Goal: Information Seeking & Learning: Learn about a topic

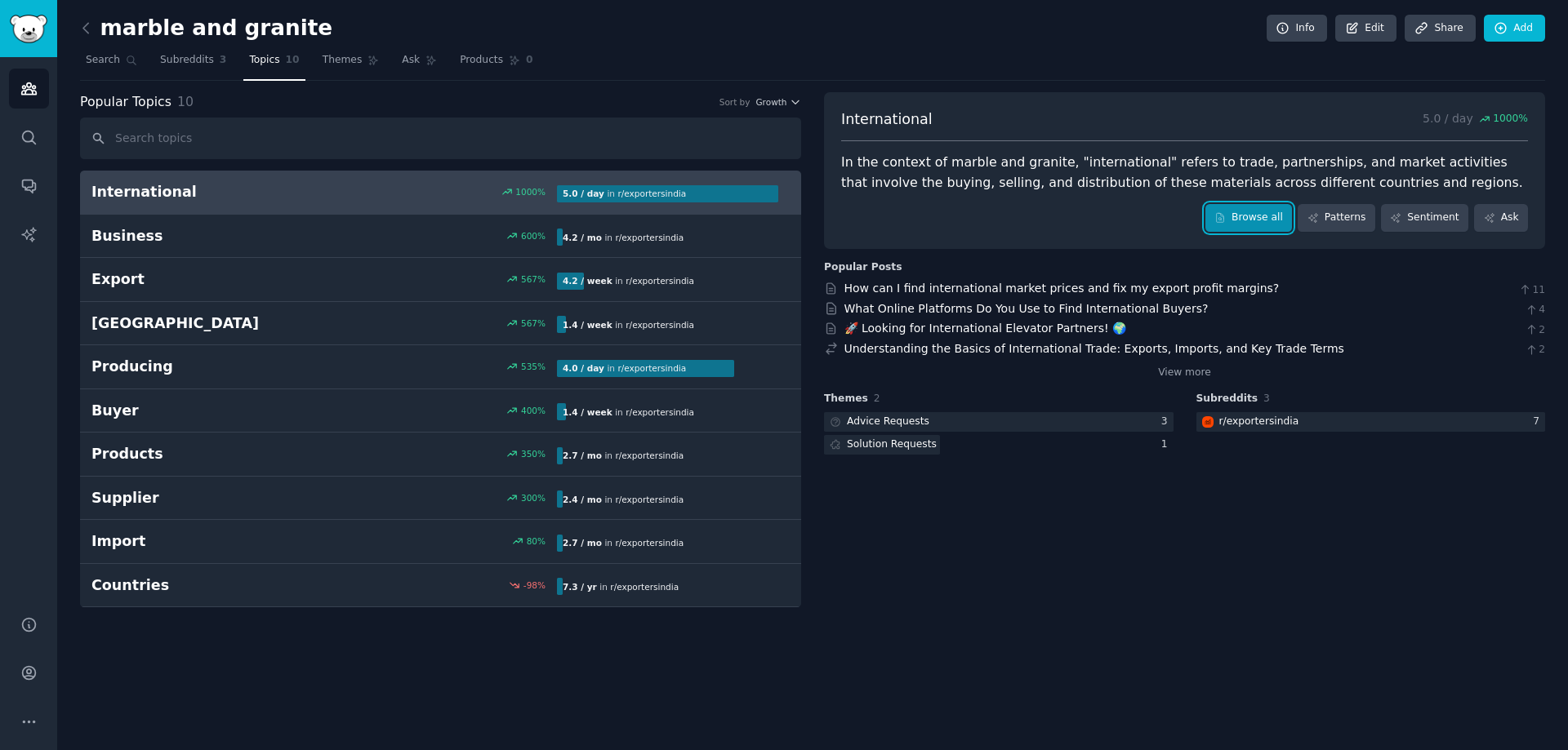
click at [1263, 210] on link "Browse all" at bounding box center [1248, 217] width 87 height 28
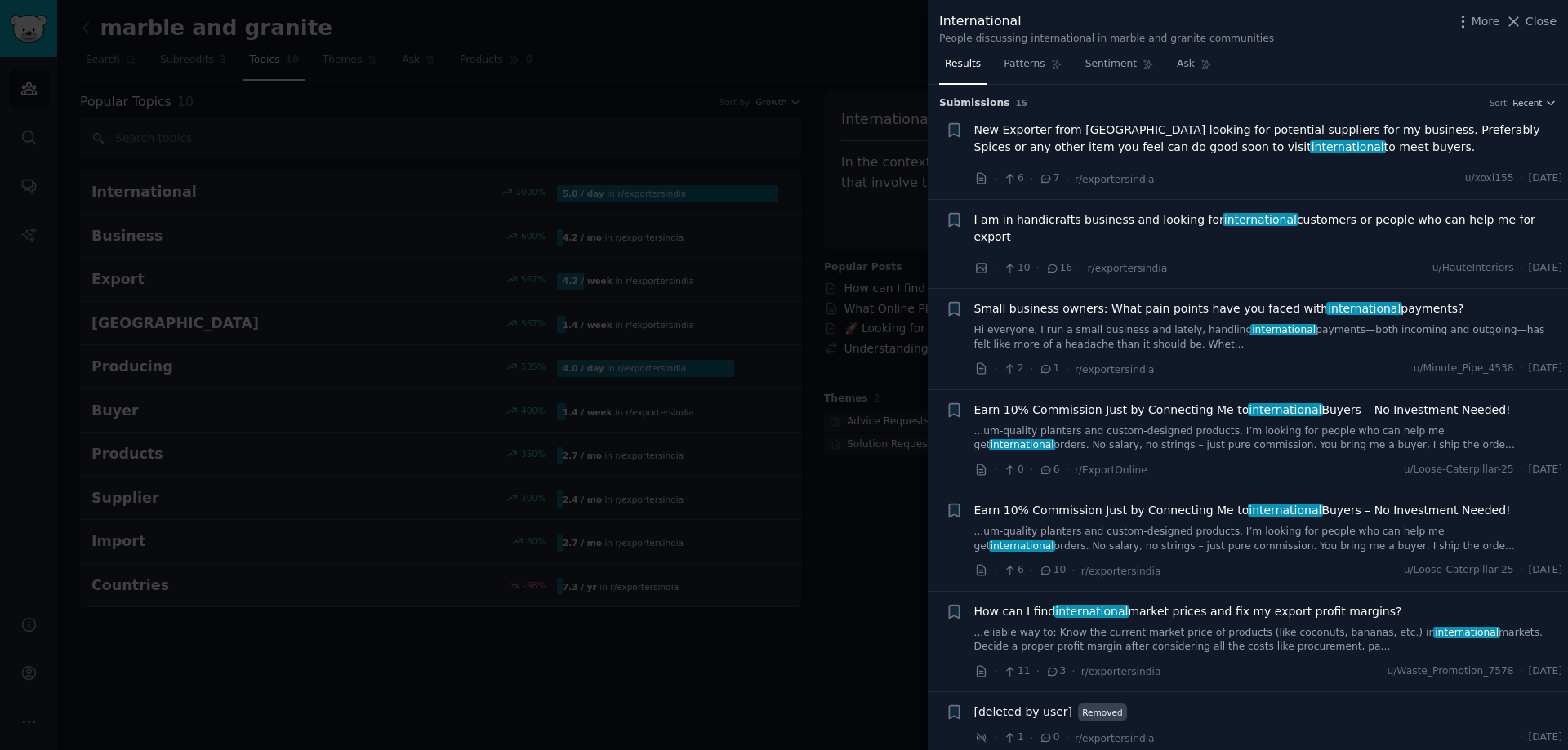
scroll to position [82, 0]
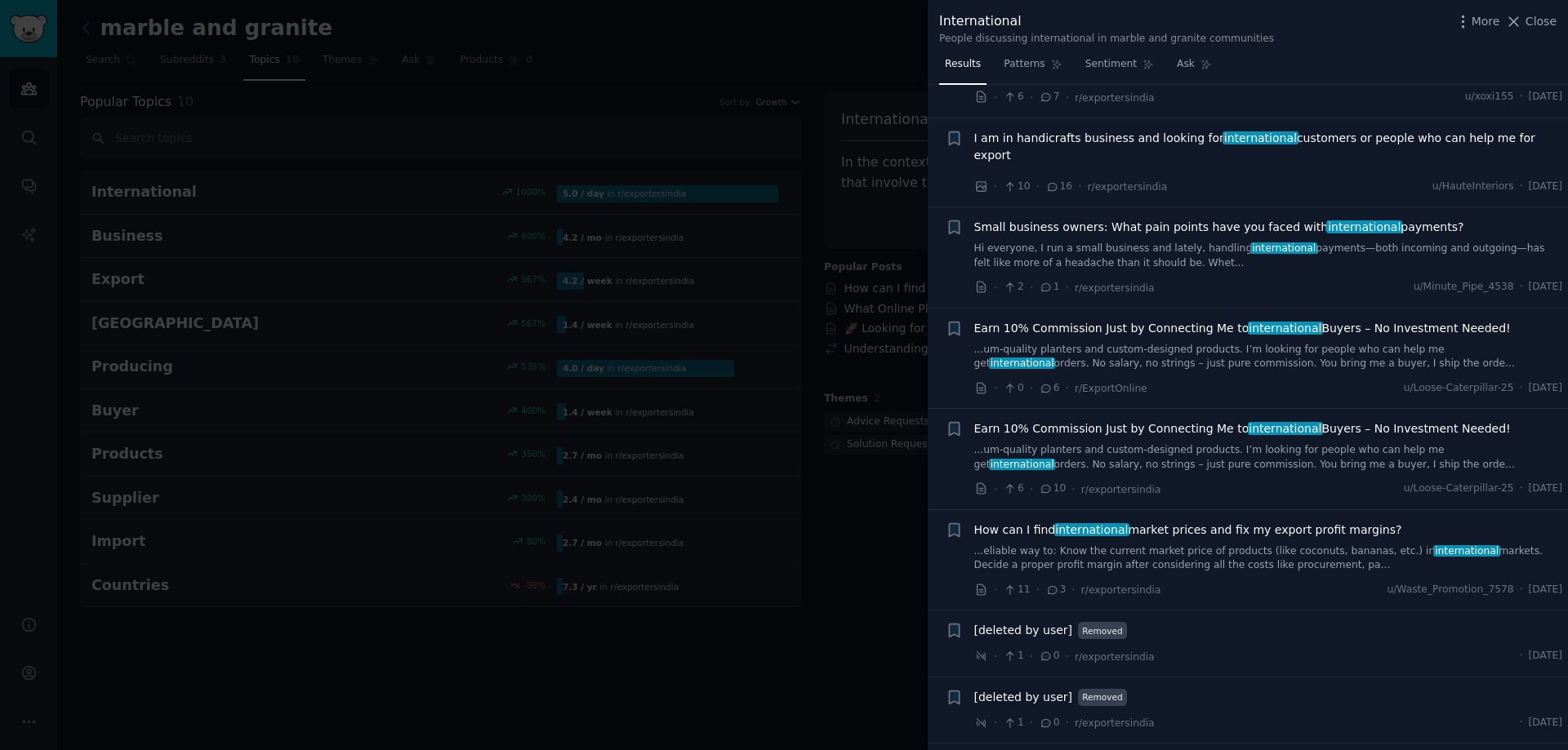
click at [1203, 320] on span "Earn 10% Commission Just by Connecting Me to international Buyers – No Investme…" at bounding box center [1242, 328] width 536 height 17
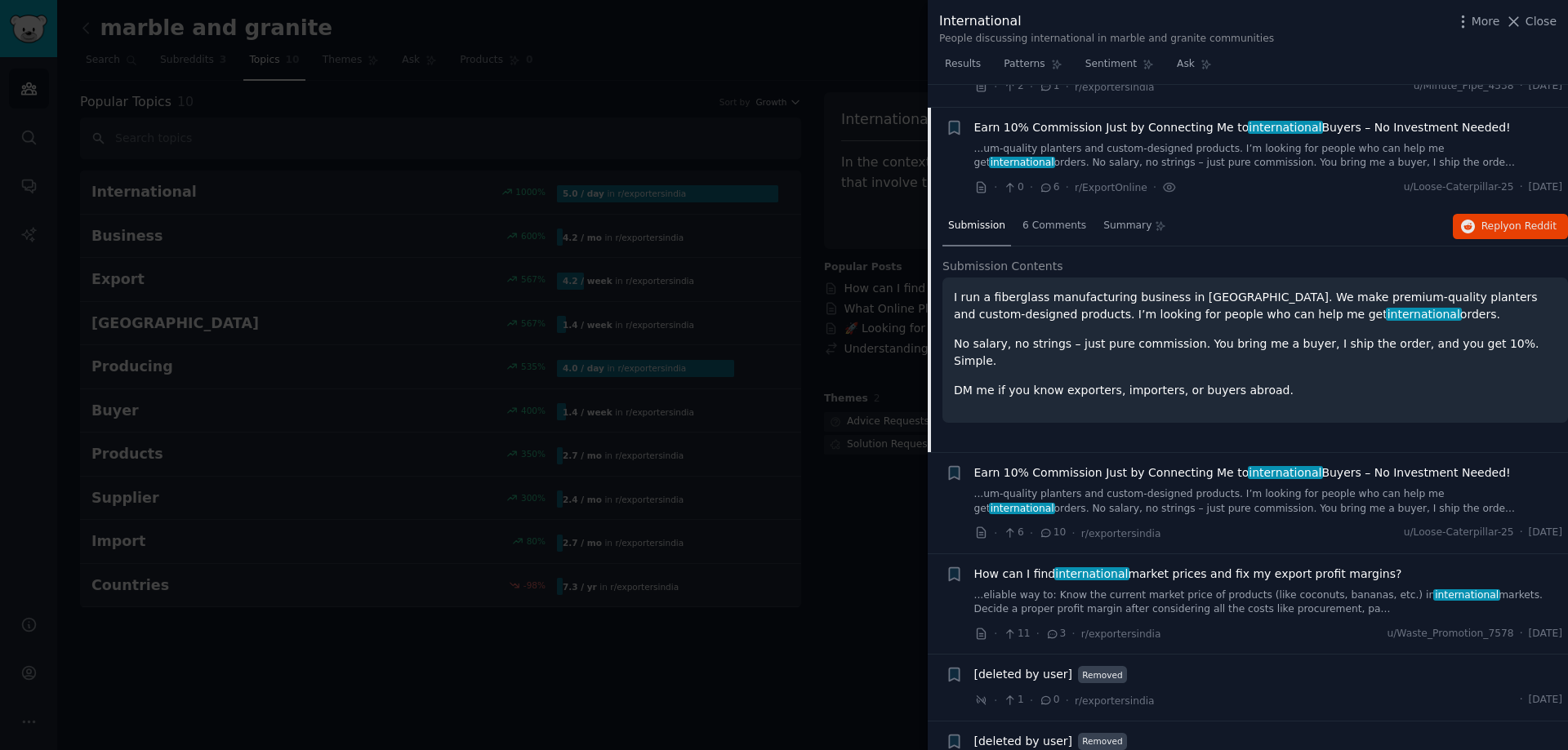
scroll to position [288, 0]
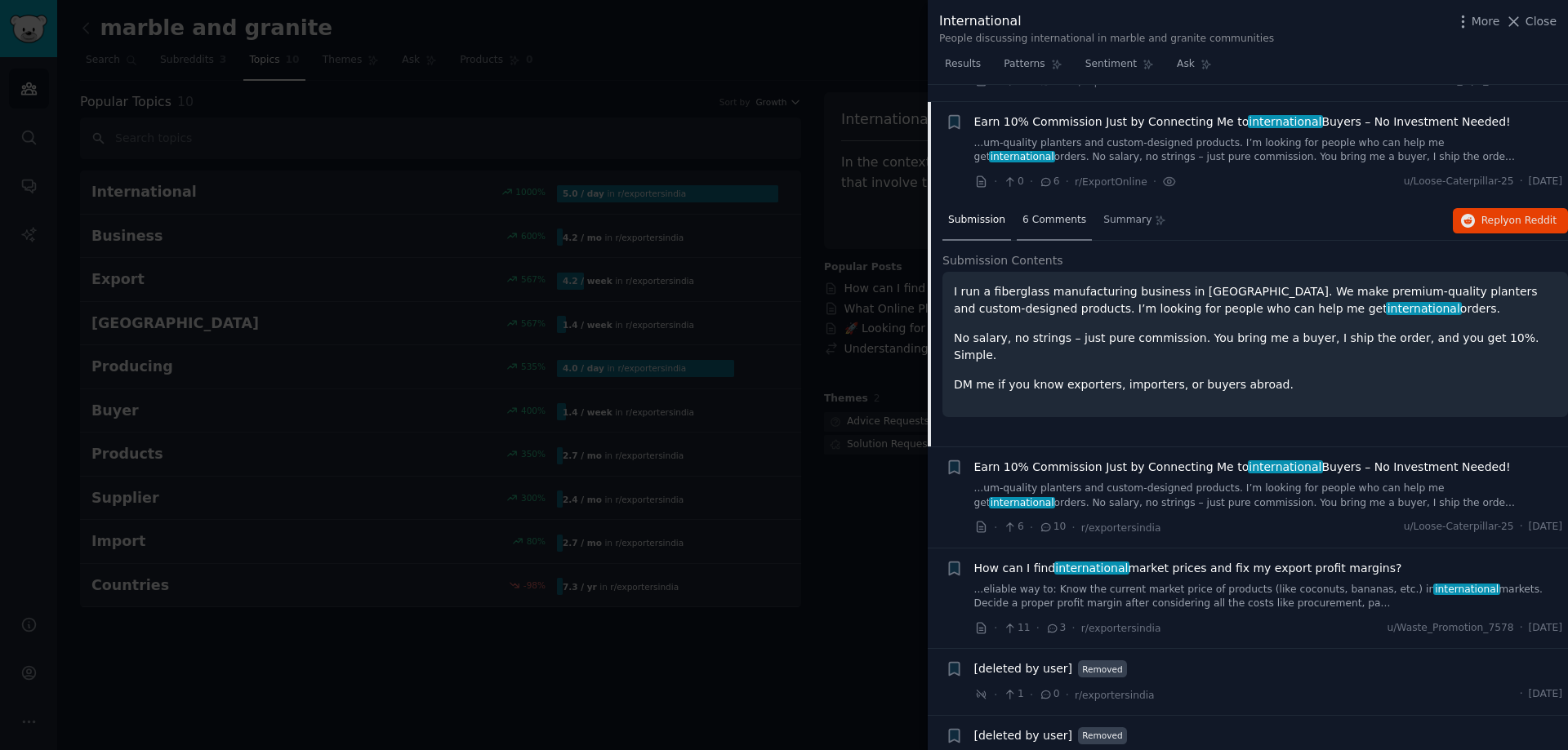
click at [1041, 213] on span "6 Comments" at bounding box center [1054, 220] width 64 height 14
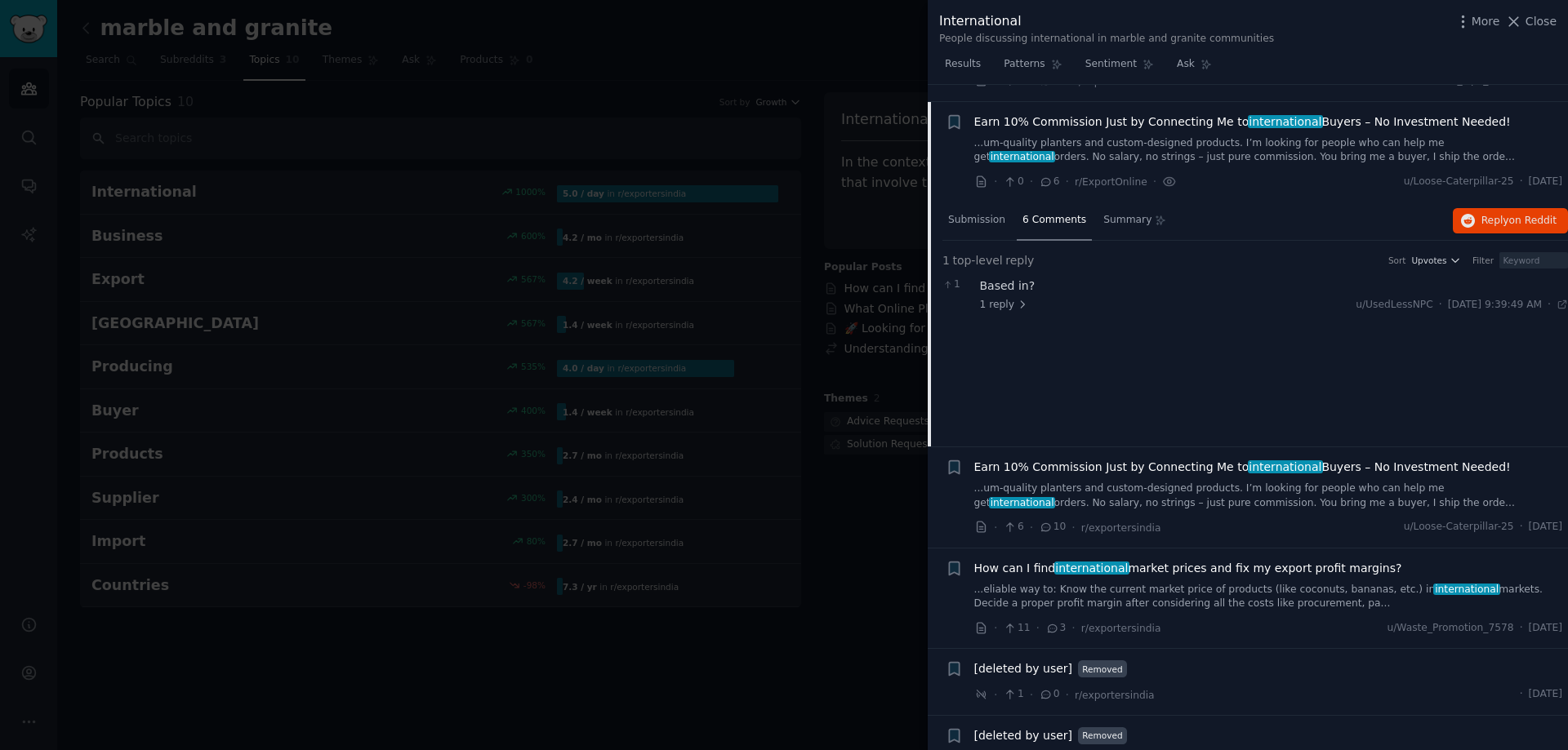
click at [1003, 278] on div "Based in?" at bounding box center [1273, 286] width 589 height 17
click at [1384, 344] on span "u/Loose-Caterpillar-25" at bounding box center [1404, 349] width 111 height 12
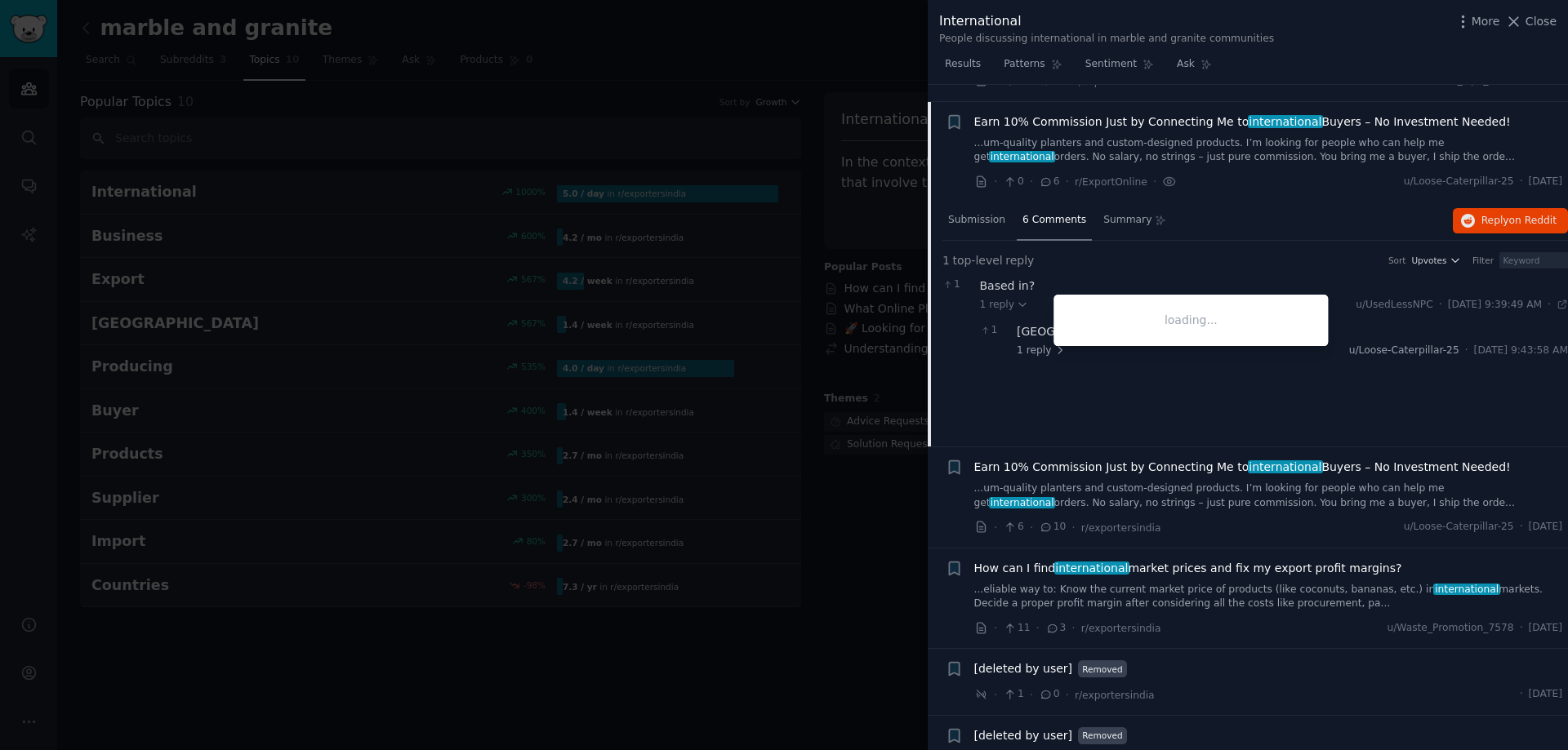
click at [1404, 344] on span "u/Loose-Caterpillar-25" at bounding box center [1404, 349] width 111 height 12
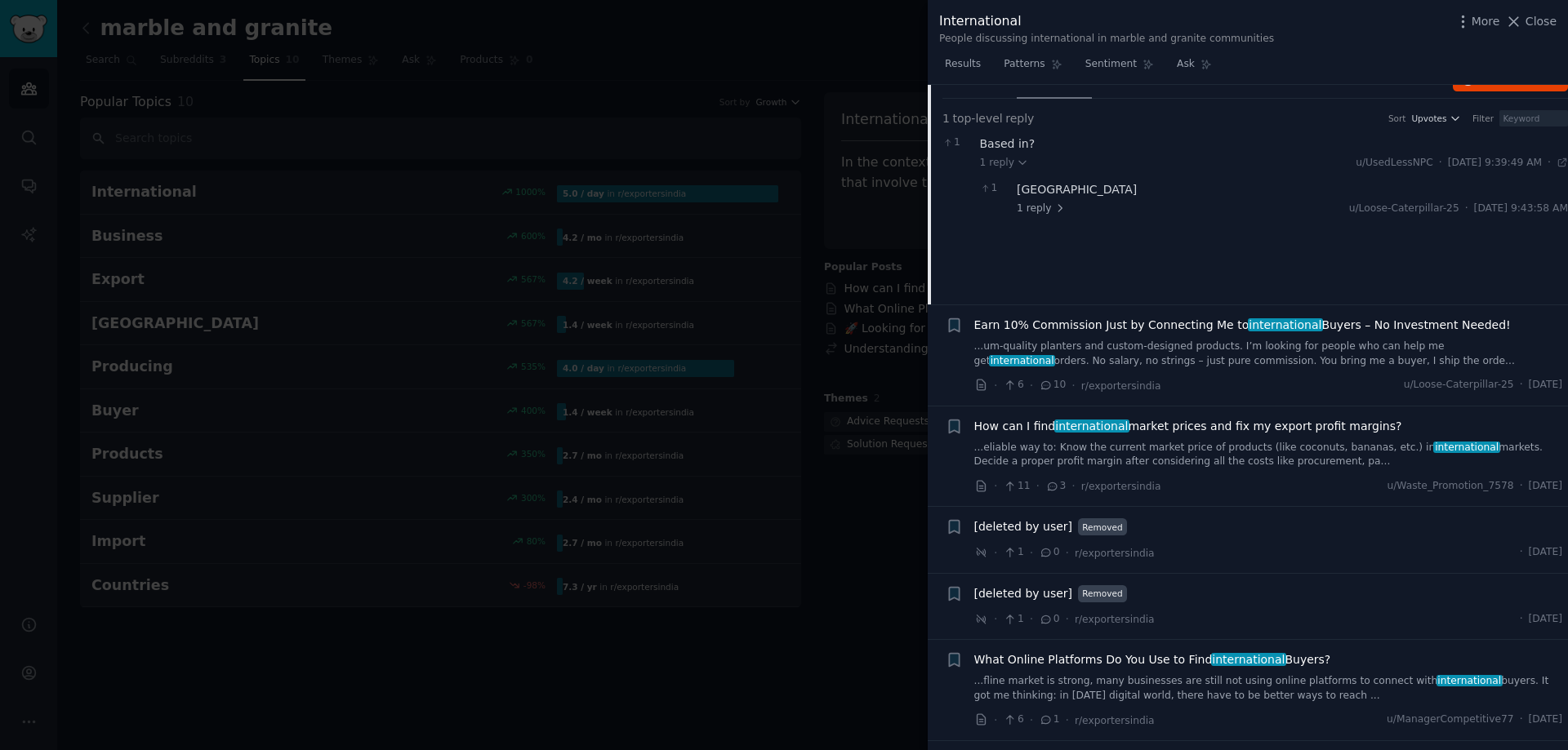
scroll to position [452, 0]
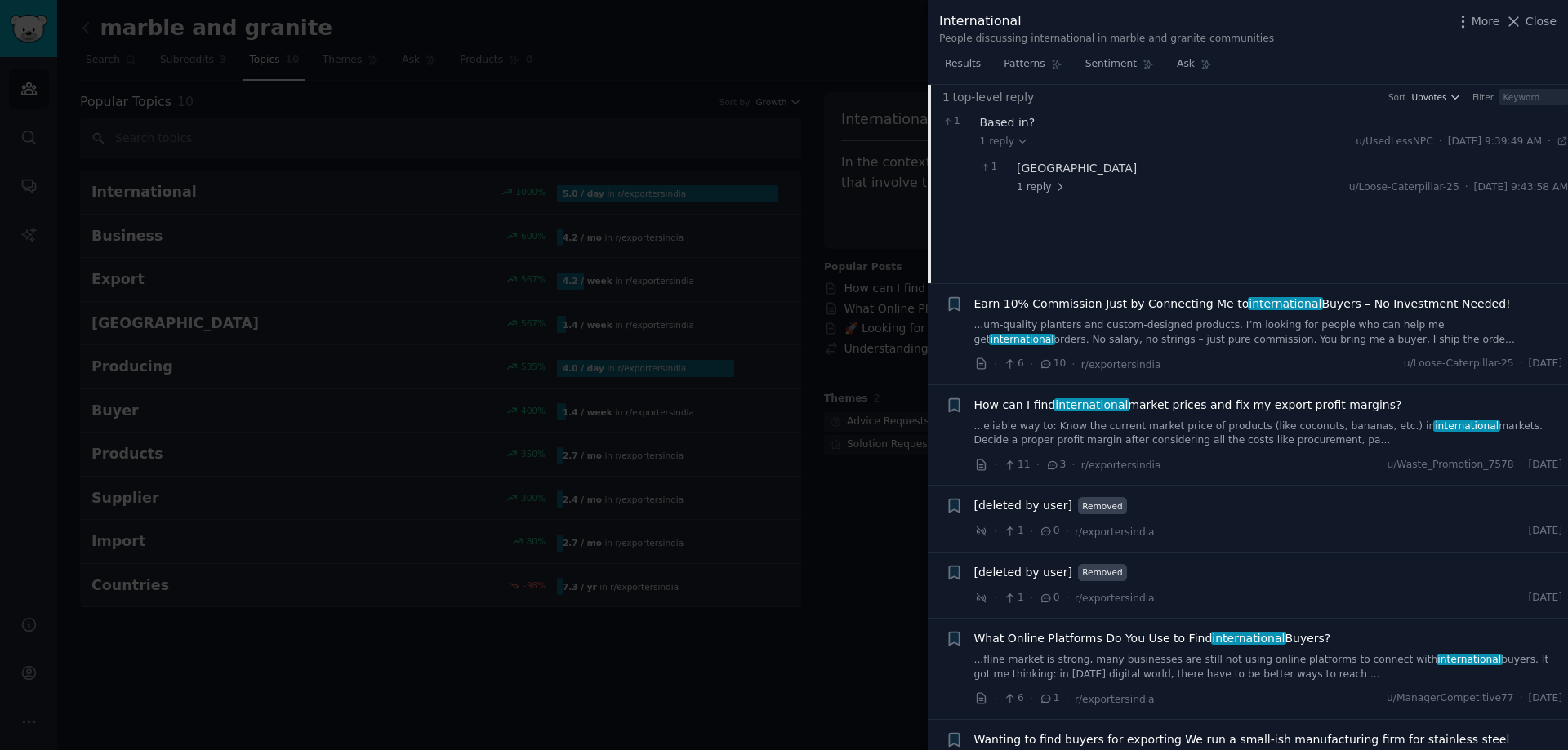
click at [1122, 296] on span "Earn 10% Commission Just by Connecting Me to international Buyers – No Investme…" at bounding box center [1242, 304] width 536 height 17
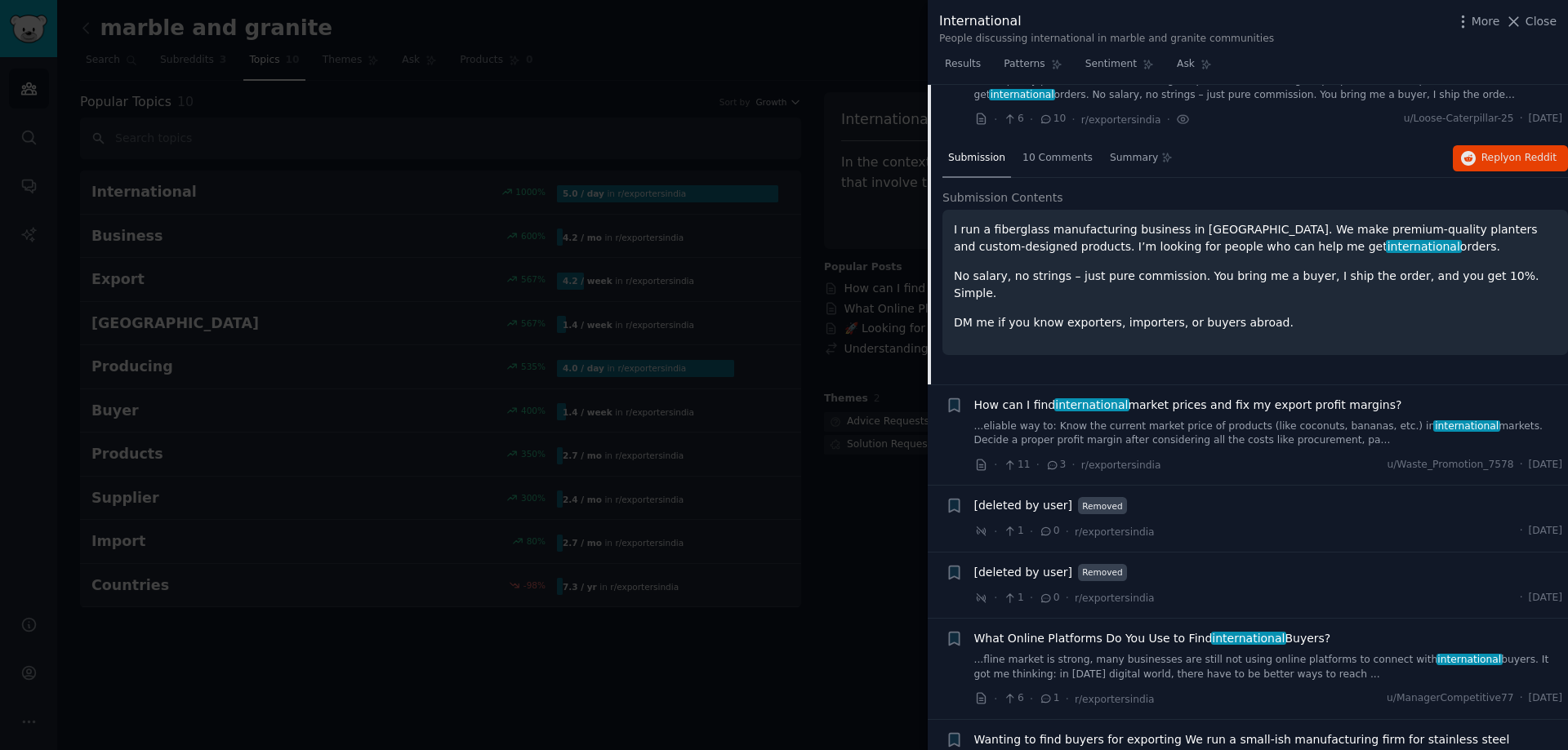
scroll to position [389, 0]
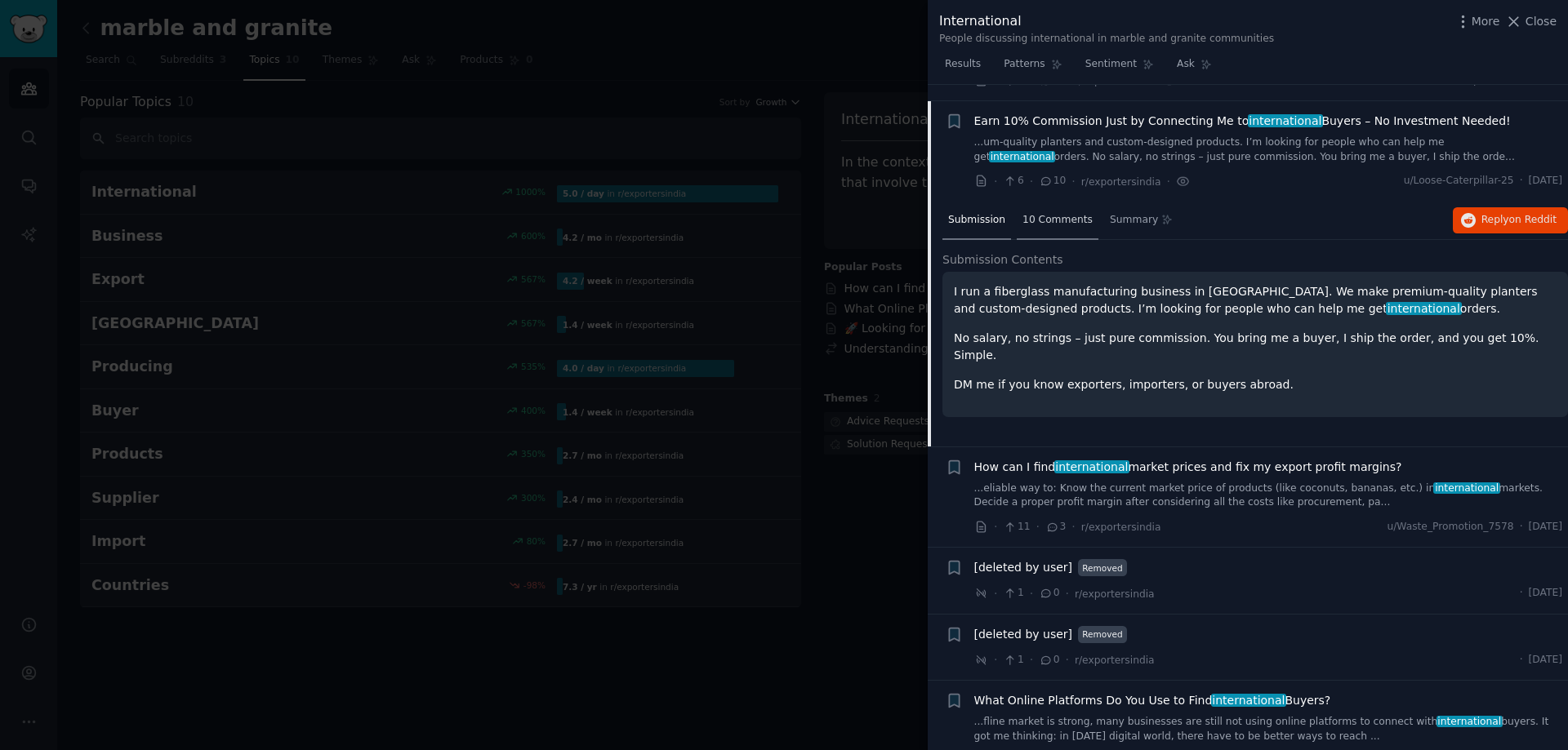
click at [1053, 213] on span "10 Comments" at bounding box center [1058, 220] width 70 height 14
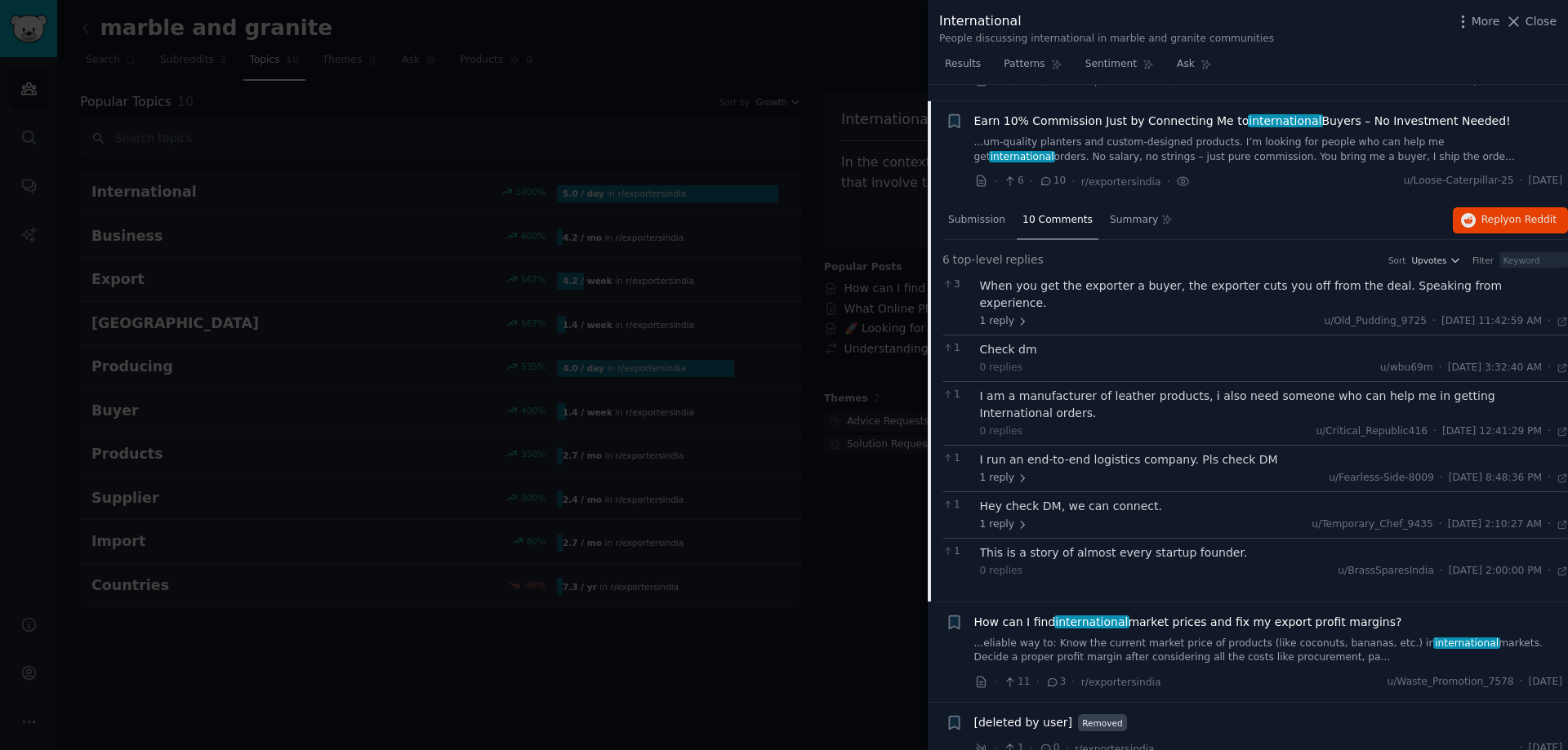
click at [1183, 278] on div "When you get the exporter a buyer, the exporter cuts you off from the deal. Spe…" at bounding box center [1273, 295] width 589 height 34
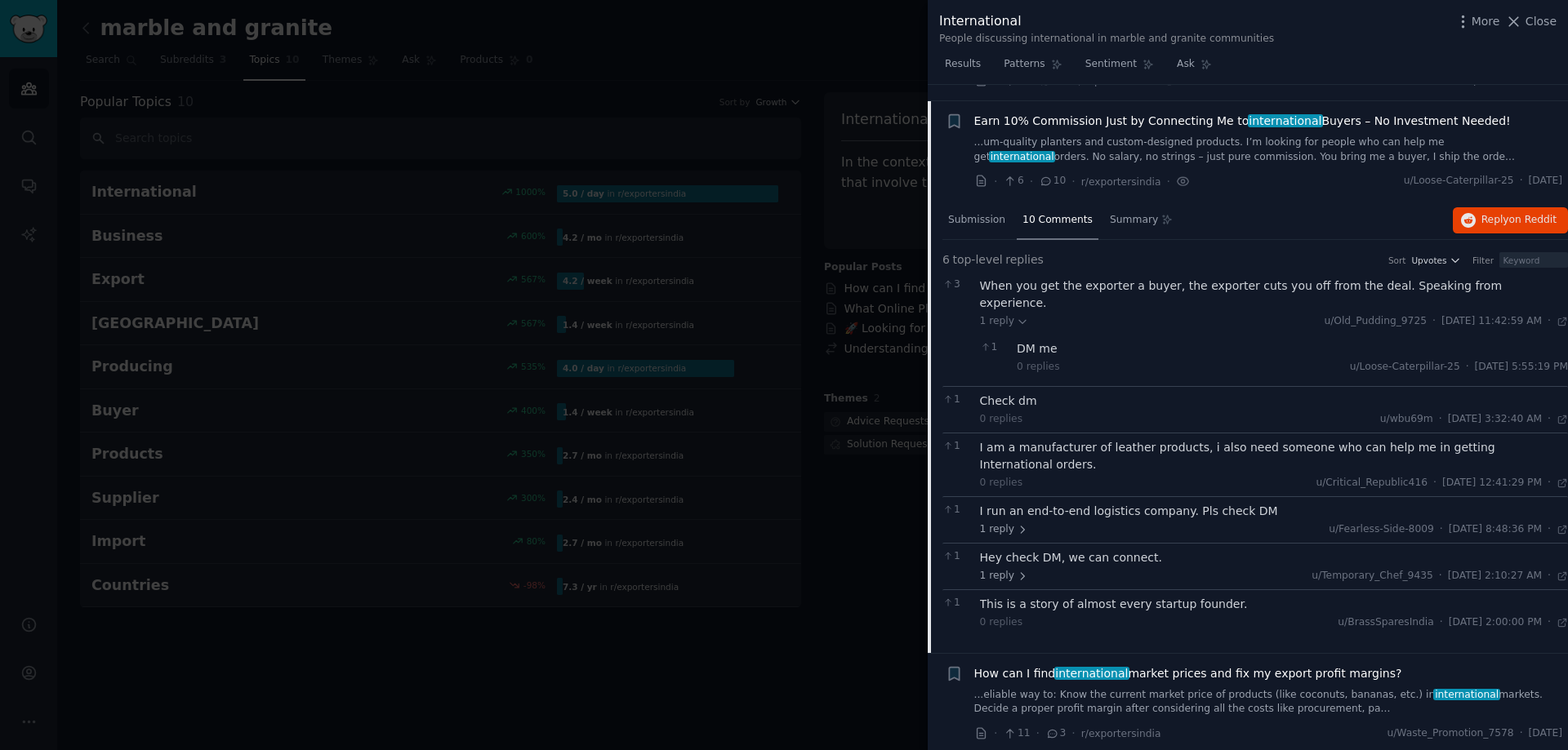
click at [1035, 340] on div "DM me" at bounding box center [1291, 349] width 551 height 17
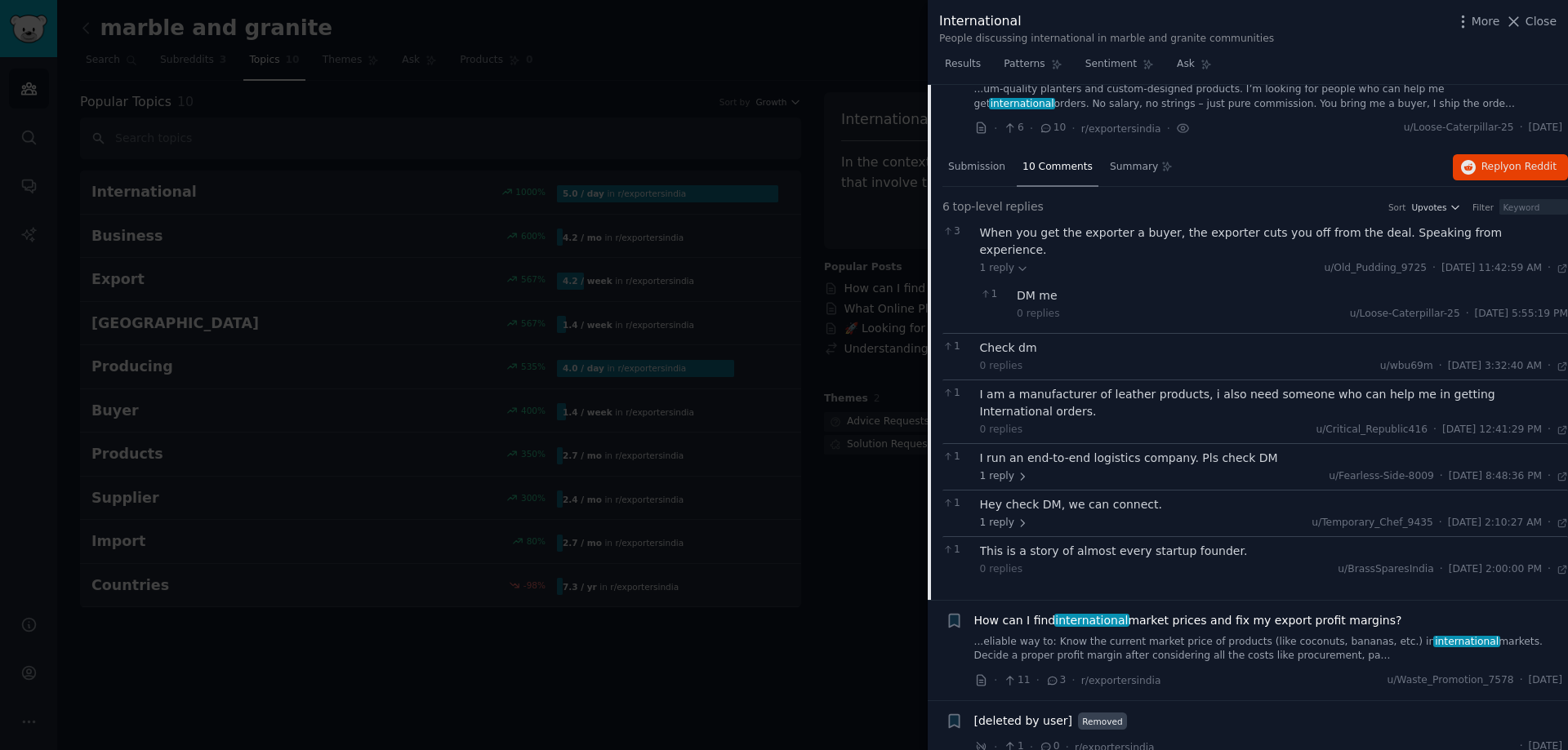
scroll to position [471, 0]
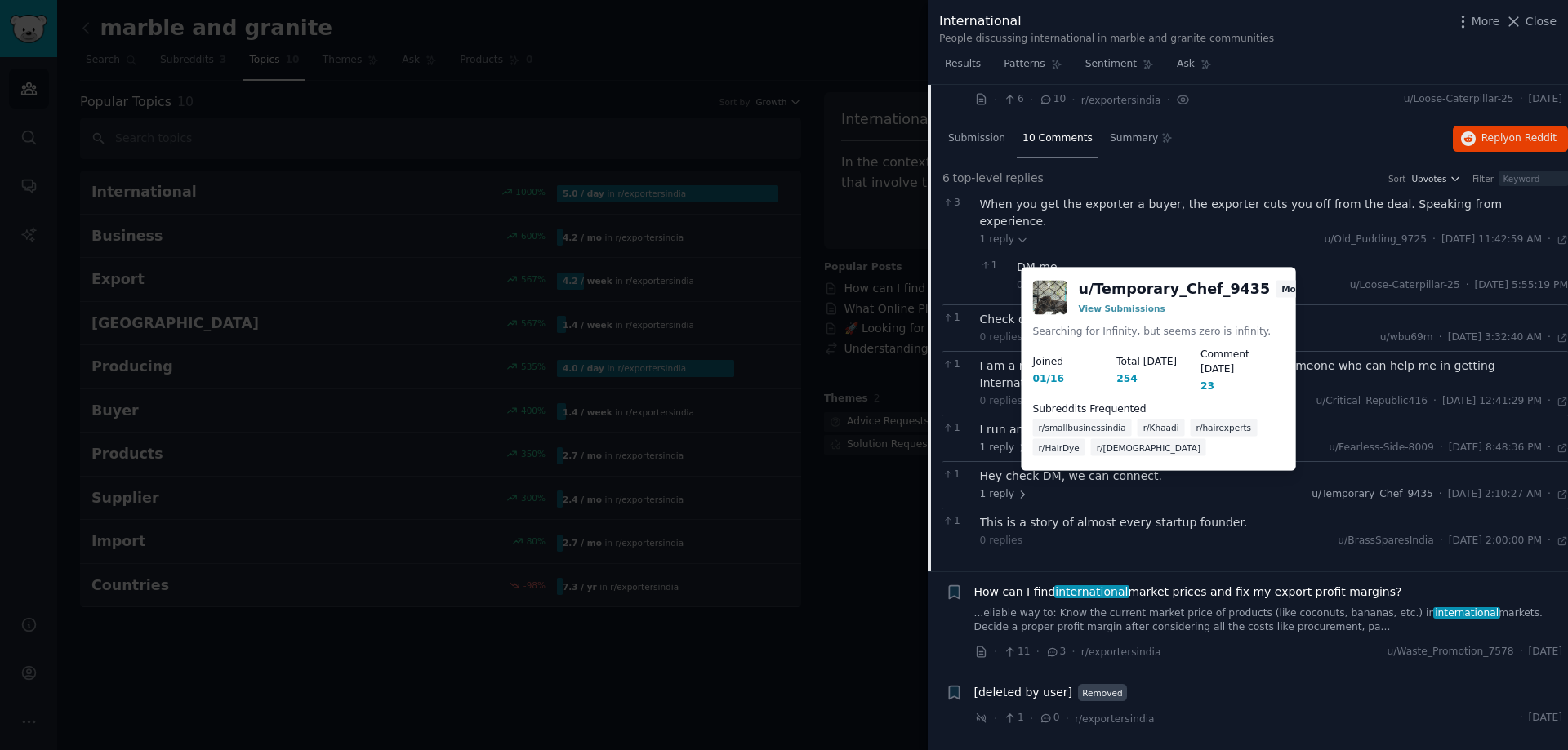
click at [1386, 488] on span "u/Temporary_Chef_9435" at bounding box center [1371, 493] width 120 height 12
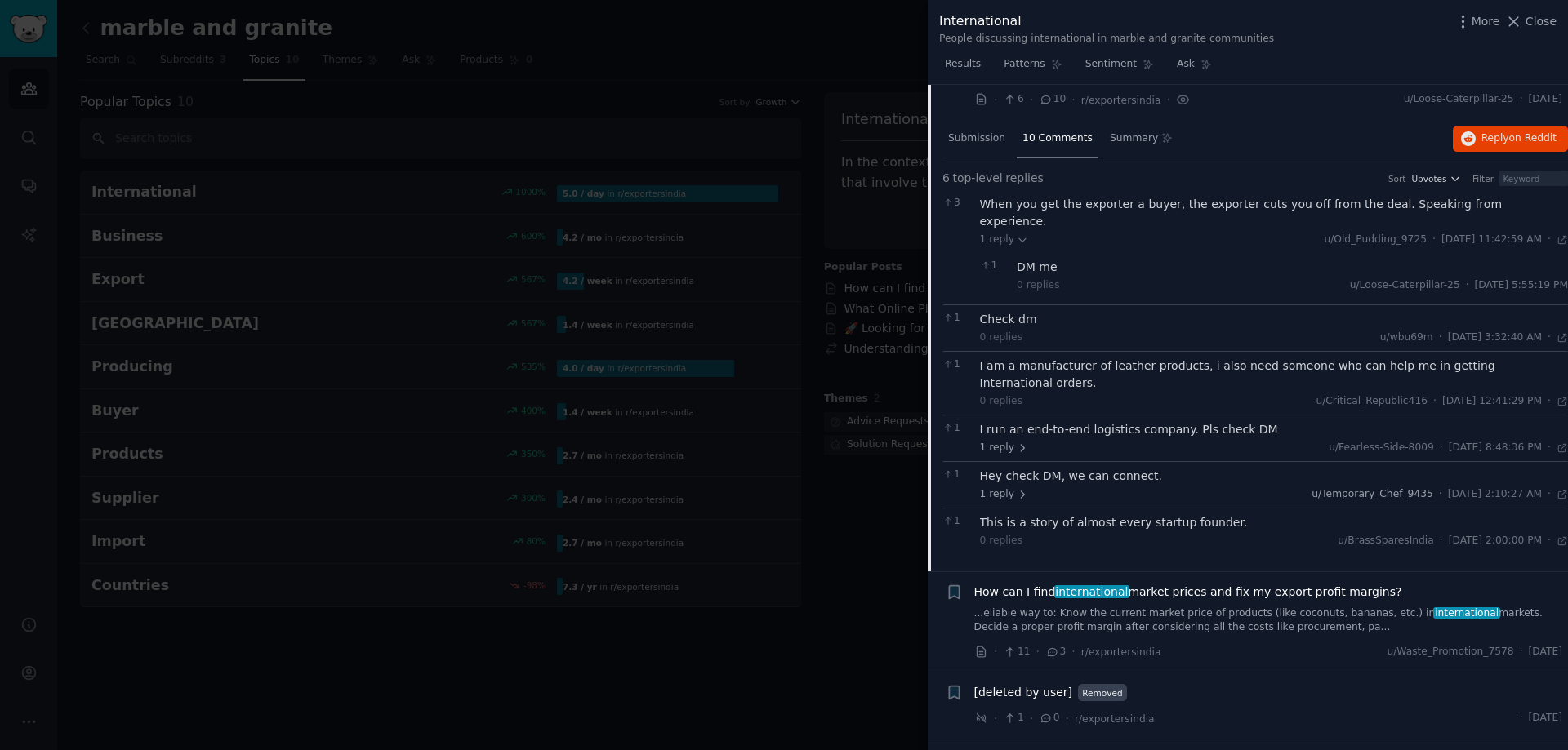
click at [1378, 488] on span "u/Temporary_Chef_9435" at bounding box center [1371, 493] width 120 height 12
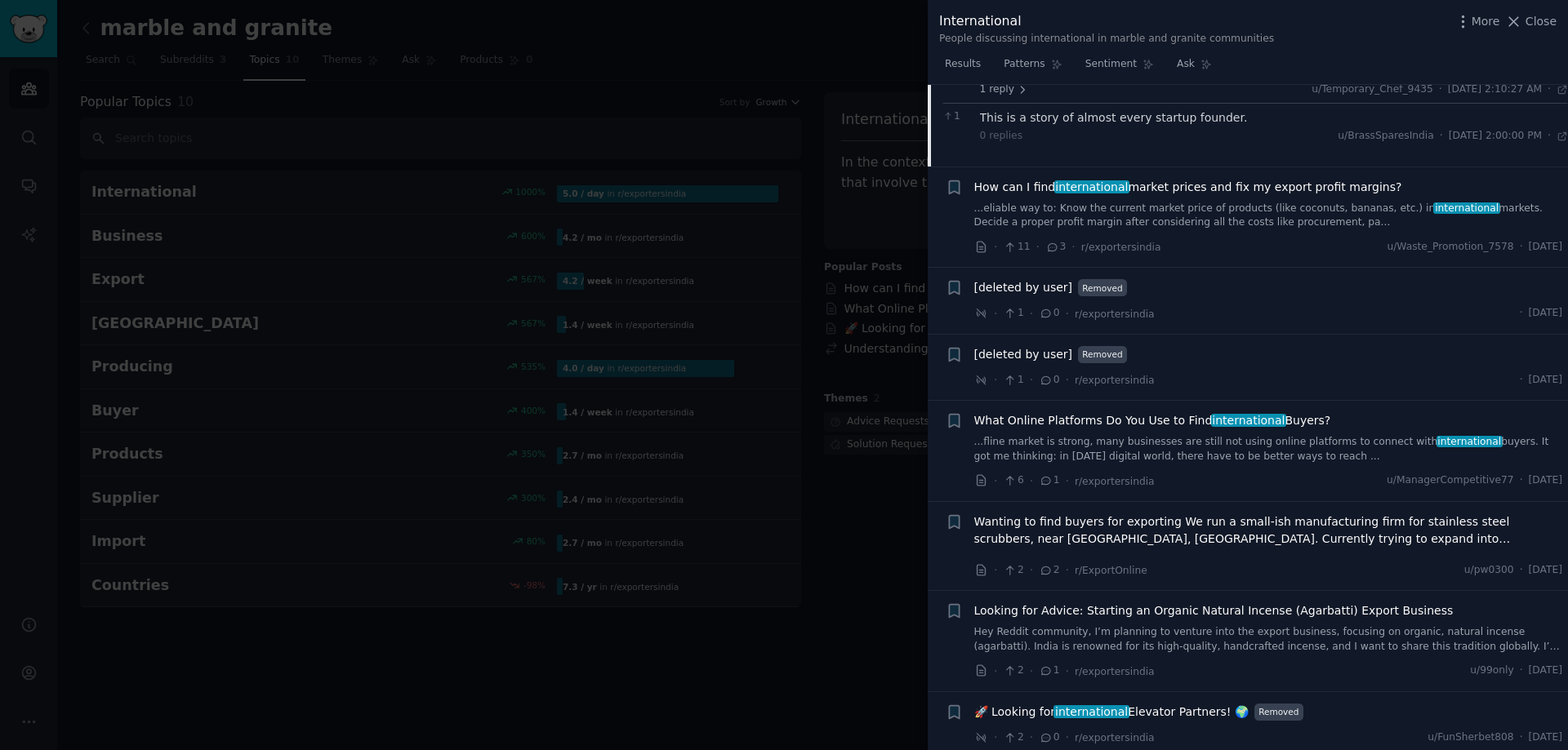
scroll to position [879, 0]
click at [1131, 409] on span "What Online Platforms Do You Use to Find international Buyers?" at bounding box center [1152, 417] width 357 height 17
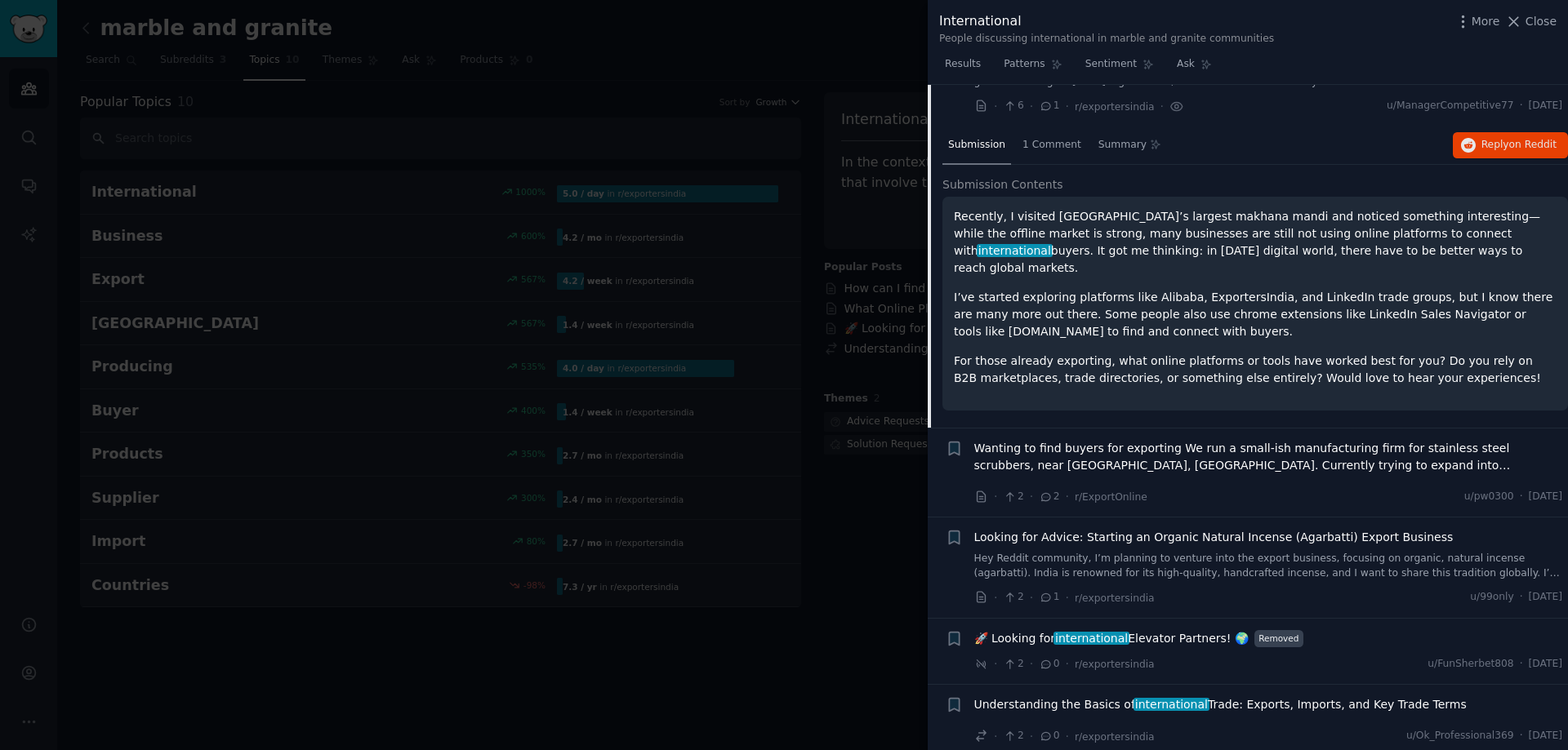
scroll to position [724, 0]
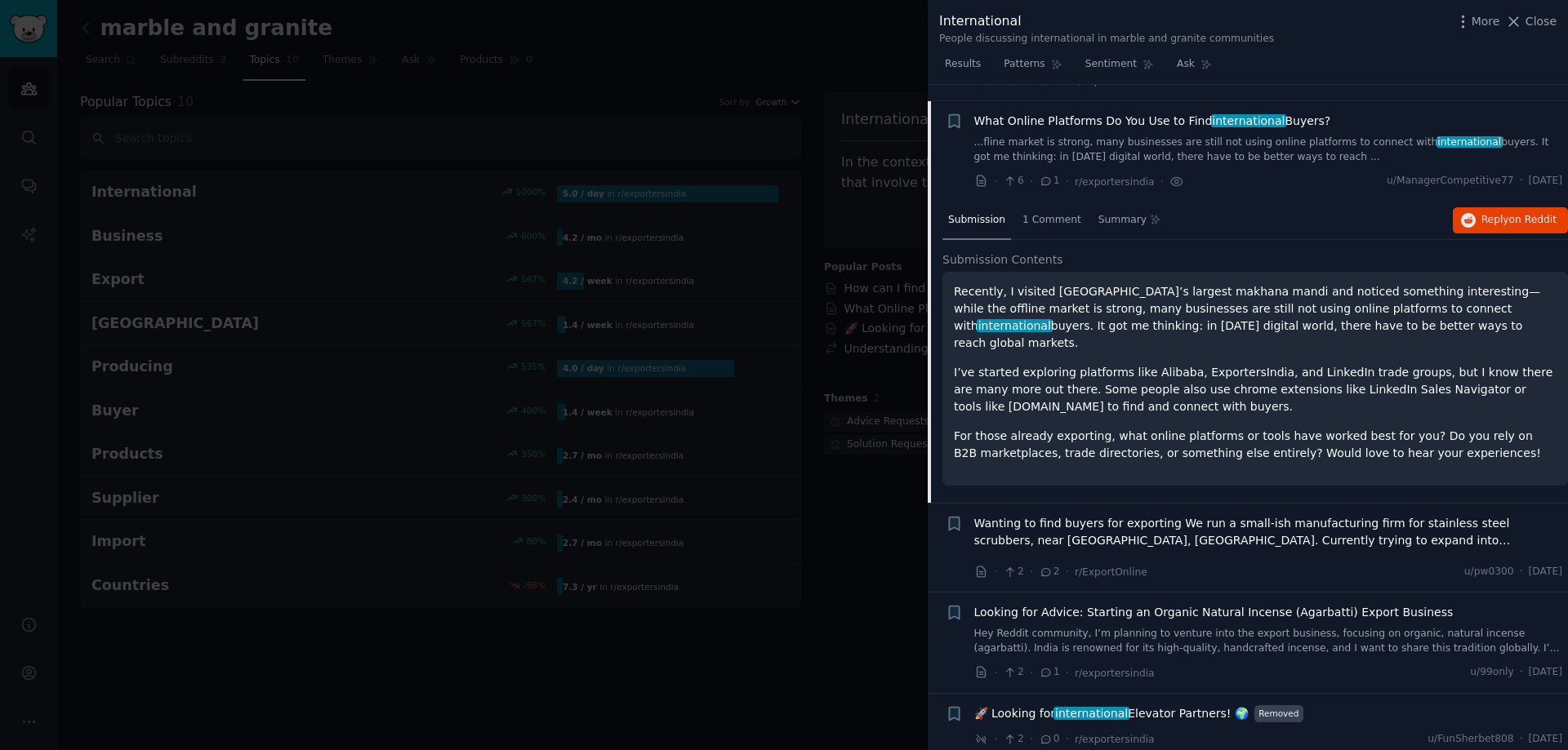
drag, startPoint x: 1014, startPoint y: 276, endPoint x: 1334, endPoint y: 313, distance: 322.1
click at [1334, 313] on p "Recently, I visited Delhi’s largest makhana mandi and noticed something interes…" at bounding box center [1254, 317] width 603 height 68
click at [1416, 318] on div "Recently, I visited Delhi’s largest makhana mandi and noticed something interes…" at bounding box center [1254, 372] width 603 height 179
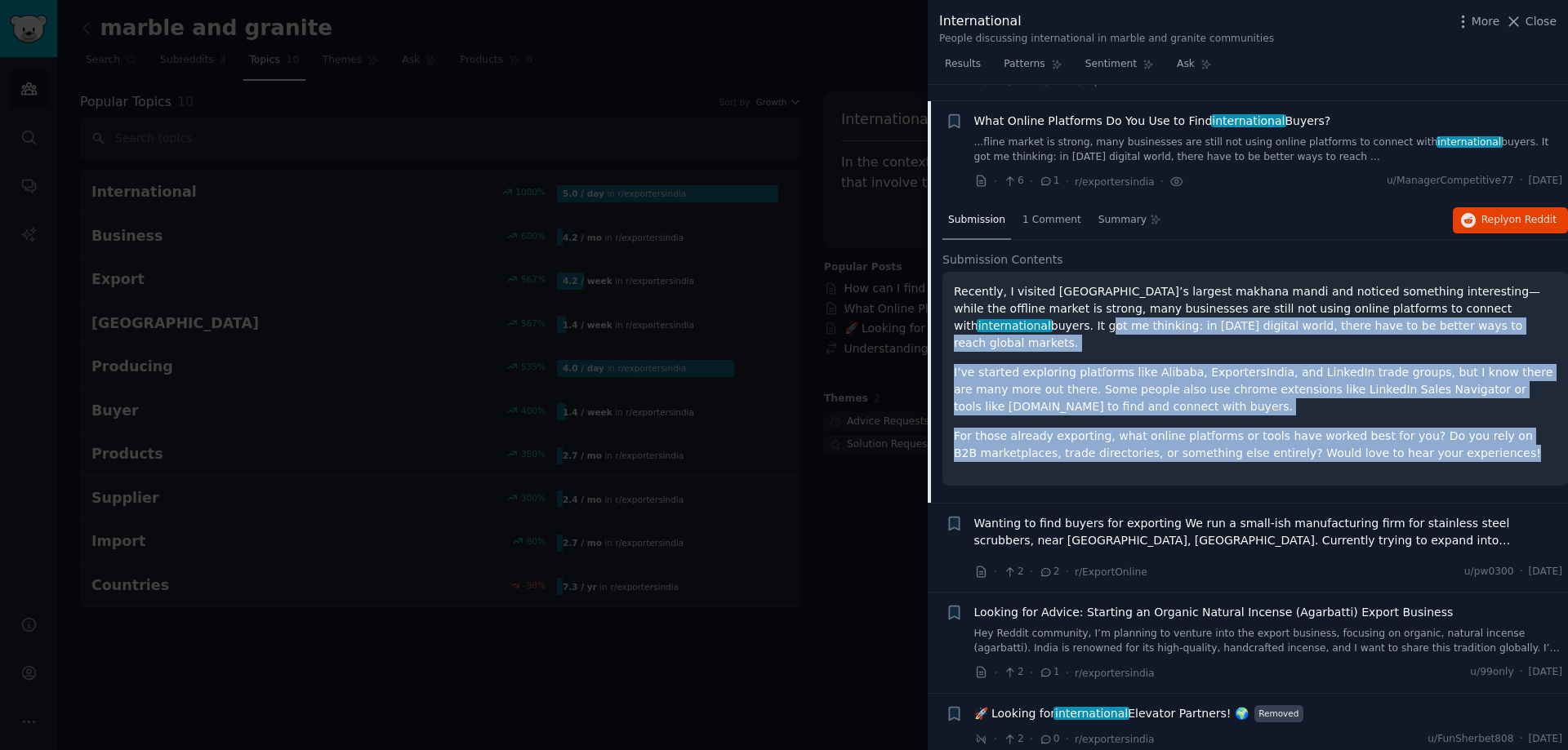
drag, startPoint x: 1453, startPoint y: 292, endPoint x: 1494, endPoint y: 419, distance: 133.5
click at [1494, 419] on div "Recently, I visited Delhi’s largest makhana mandi and noticed something interes…" at bounding box center [1254, 372] width 603 height 179
click at [1530, 428] on p "For those already exporting, what online platforms or tools have worked best fo…" at bounding box center [1254, 445] width 603 height 34
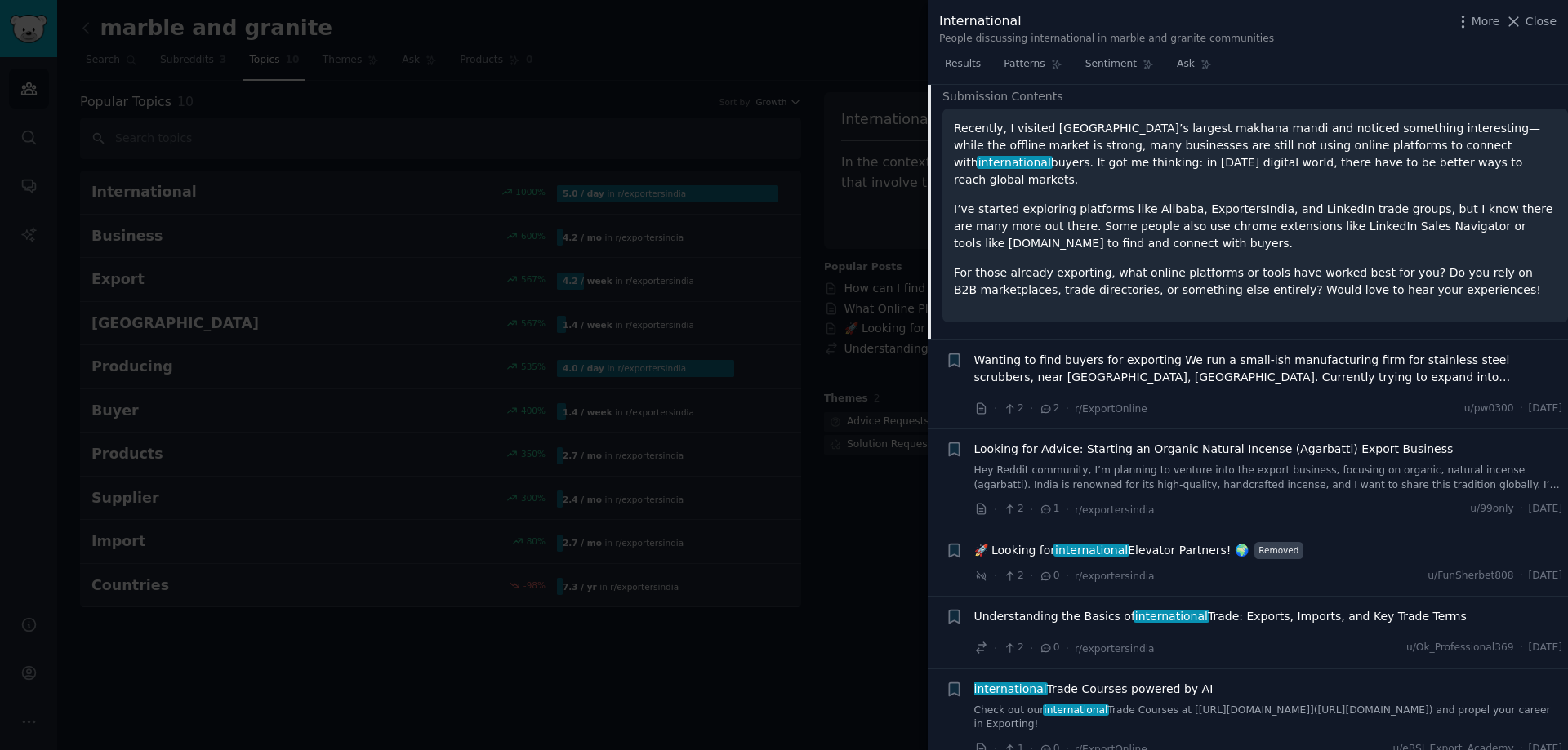
scroll to position [931, 0]
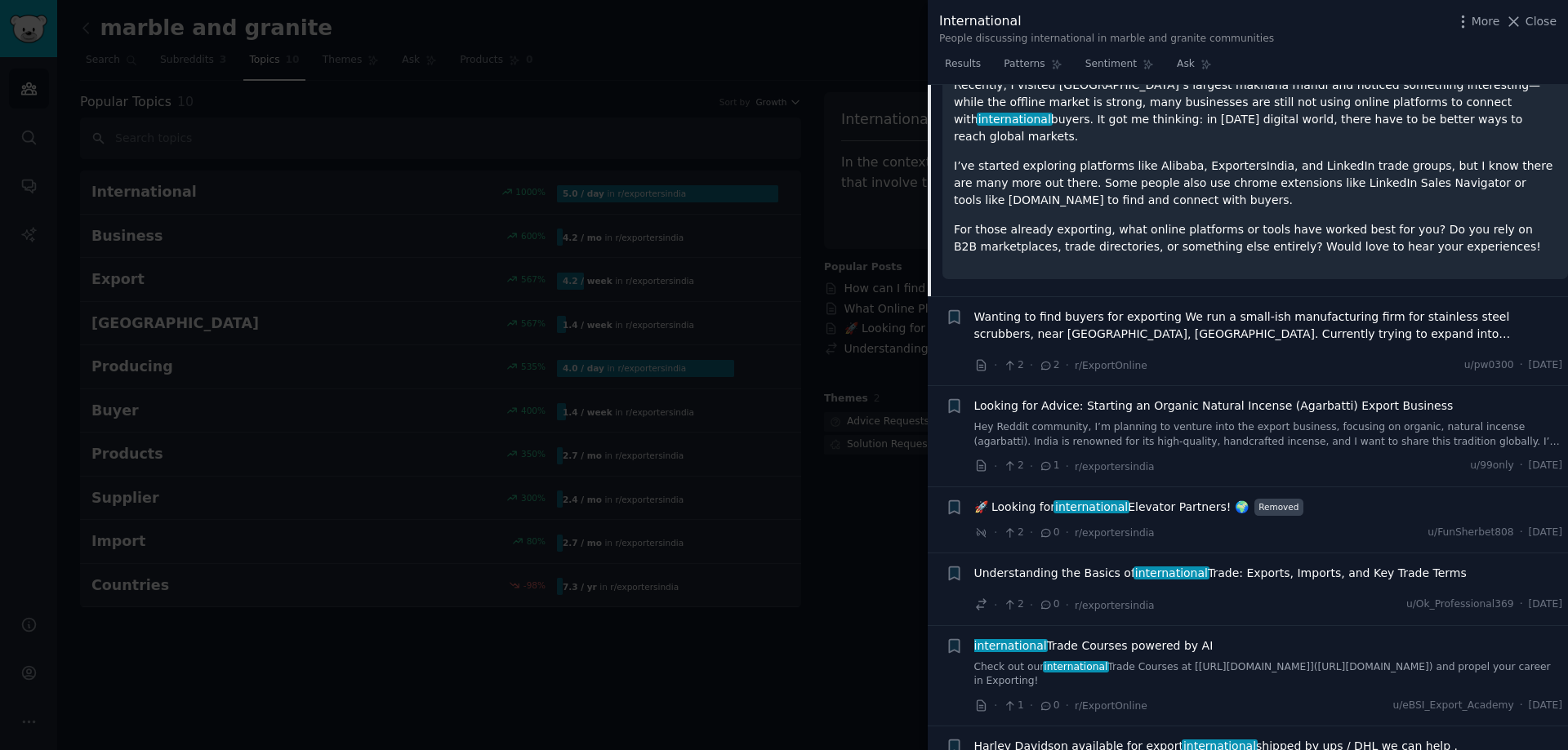
click at [1094, 565] on span "Understanding the Basics of international Trade: Exports, Imports, and Key Trad…" at bounding box center [1220, 573] width 492 height 17
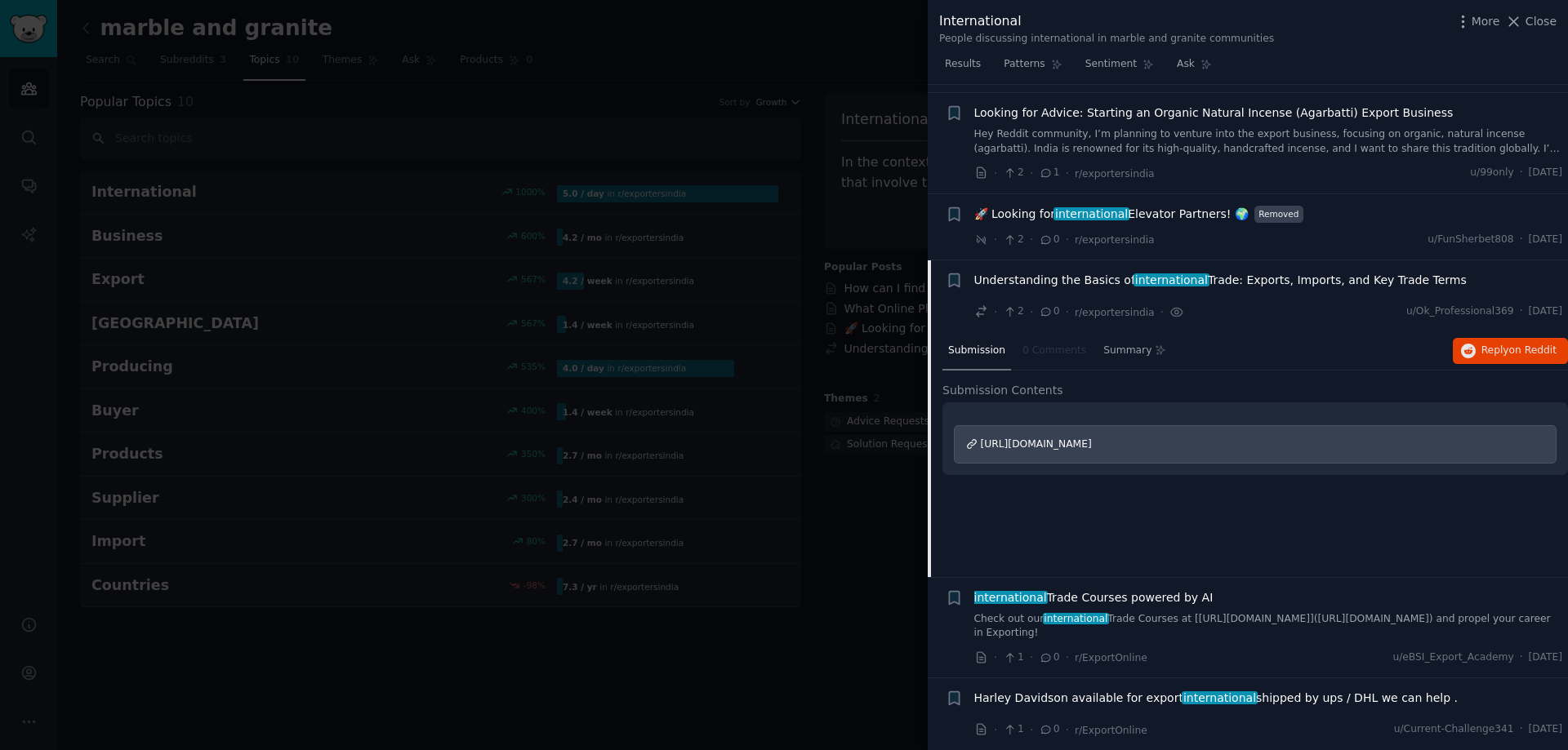
scroll to position [891, 0]
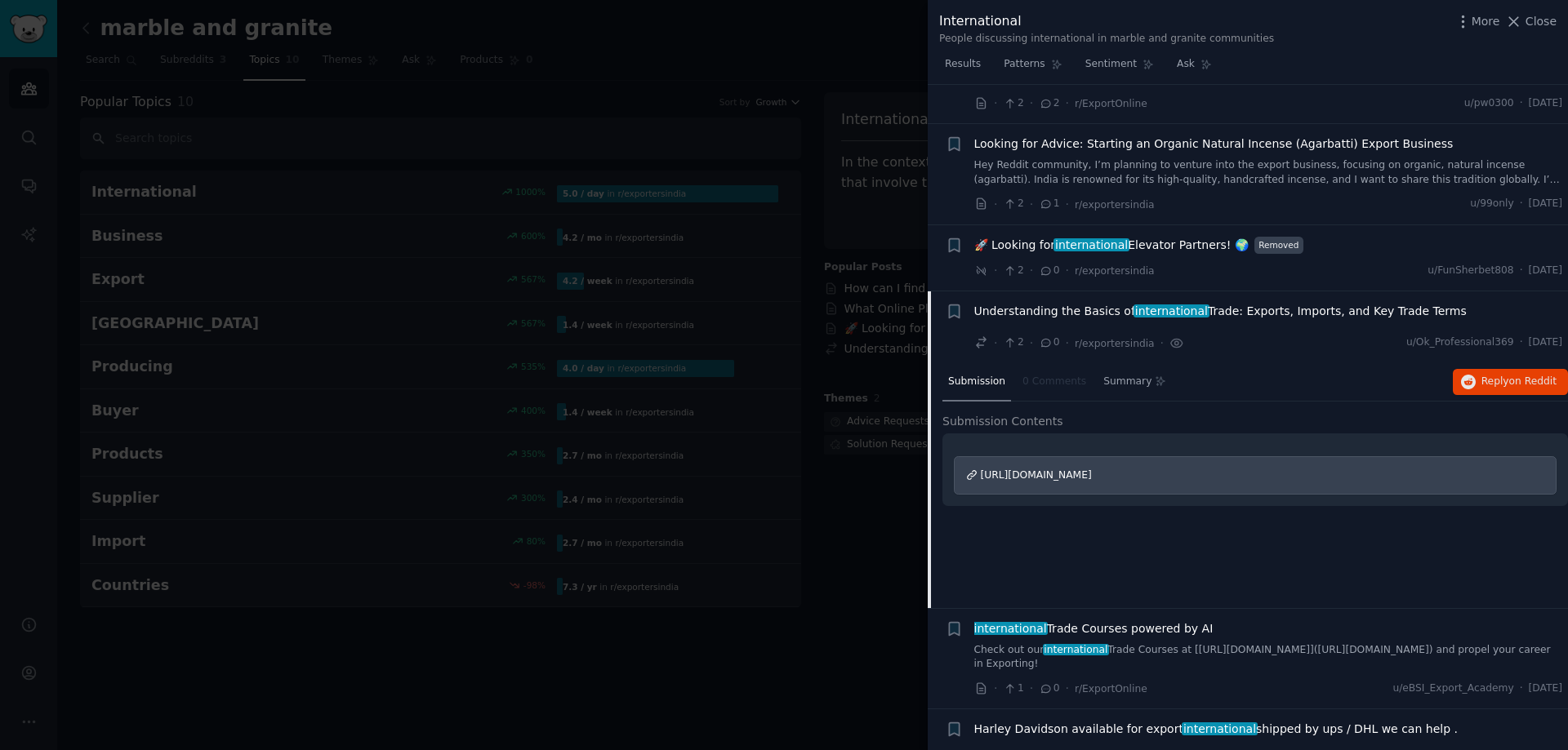
click at [1092, 470] on span "https://www.reddit.com/r/IndianExporters/comments/1h07fw8/understanding_the_bas…" at bounding box center [1036, 475] width 111 height 12
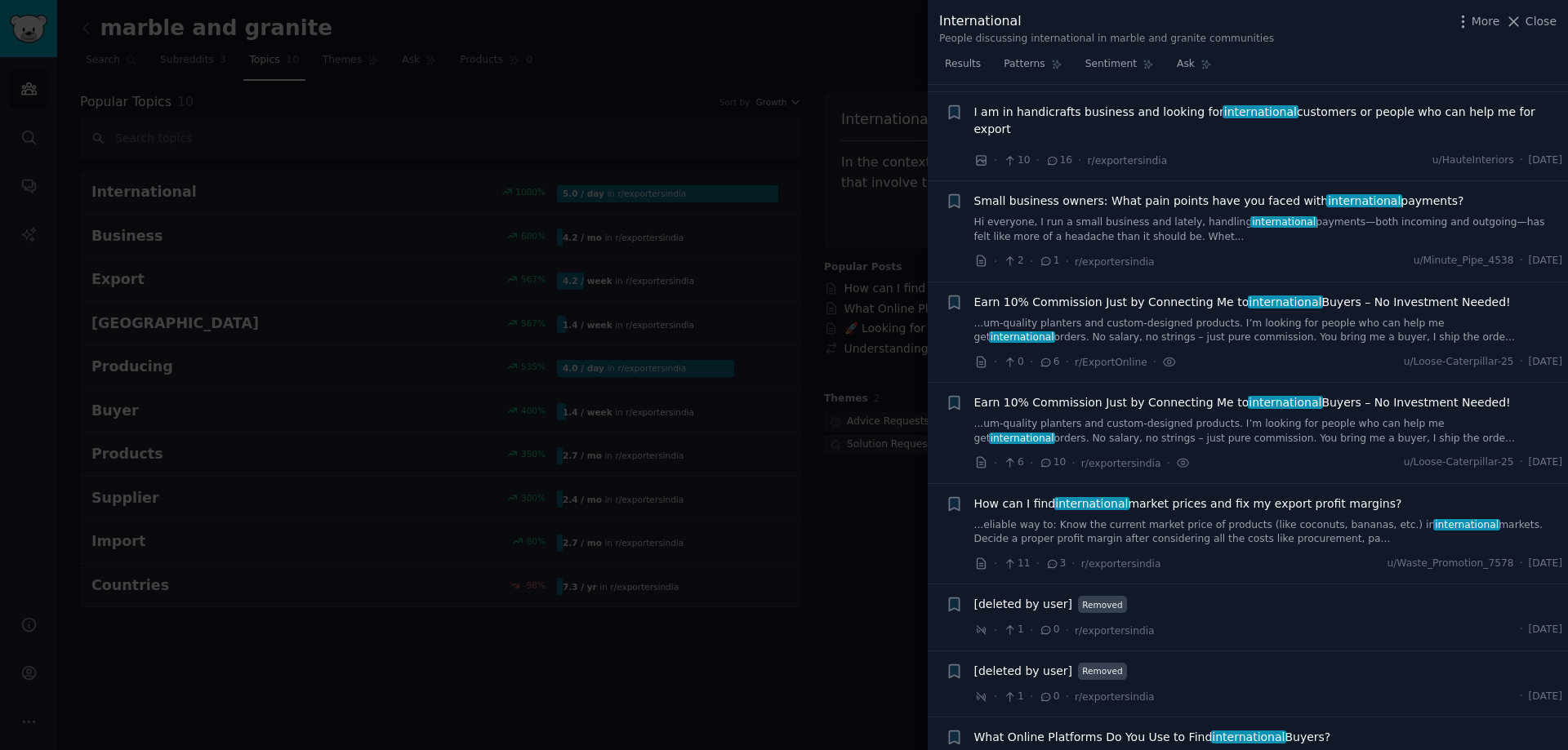
scroll to position [0, 0]
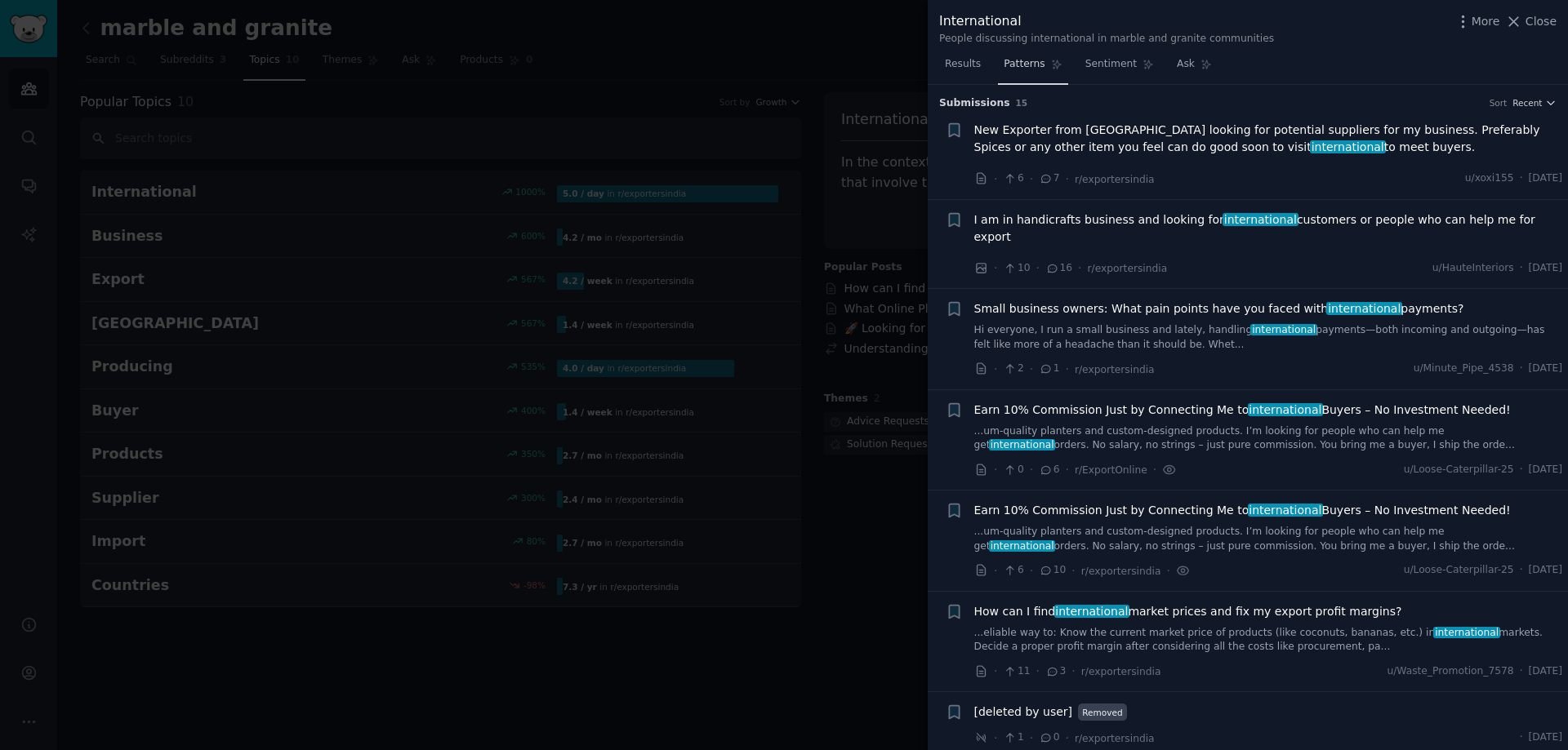
click at [1011, 62] on span "Patterns" at bounding box center [1023, 65] width 40 height 14
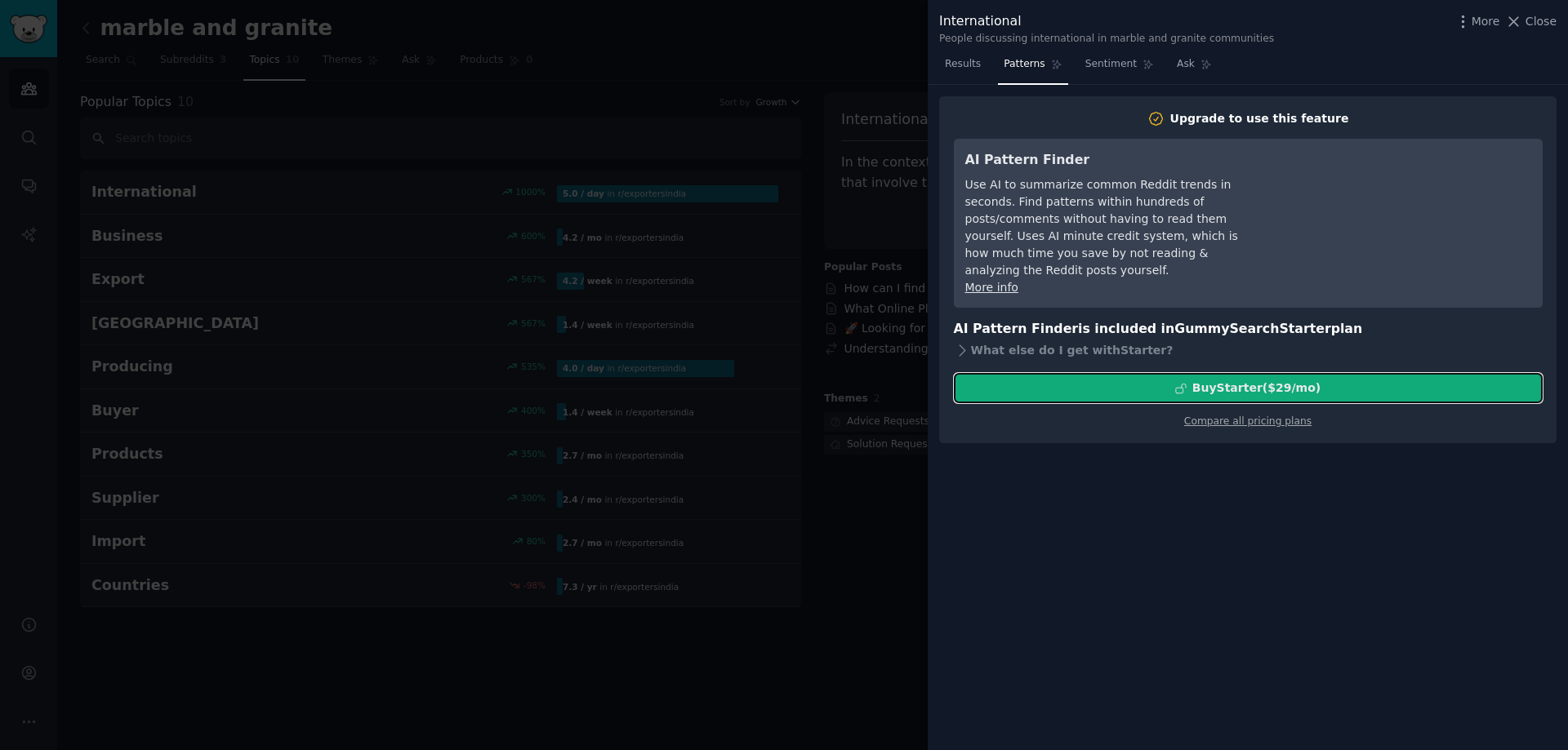
click at [1199, 380] on div "Buy Starter ($ 29 /mo )" at bounding box center [1256, 388] width 128 height 17
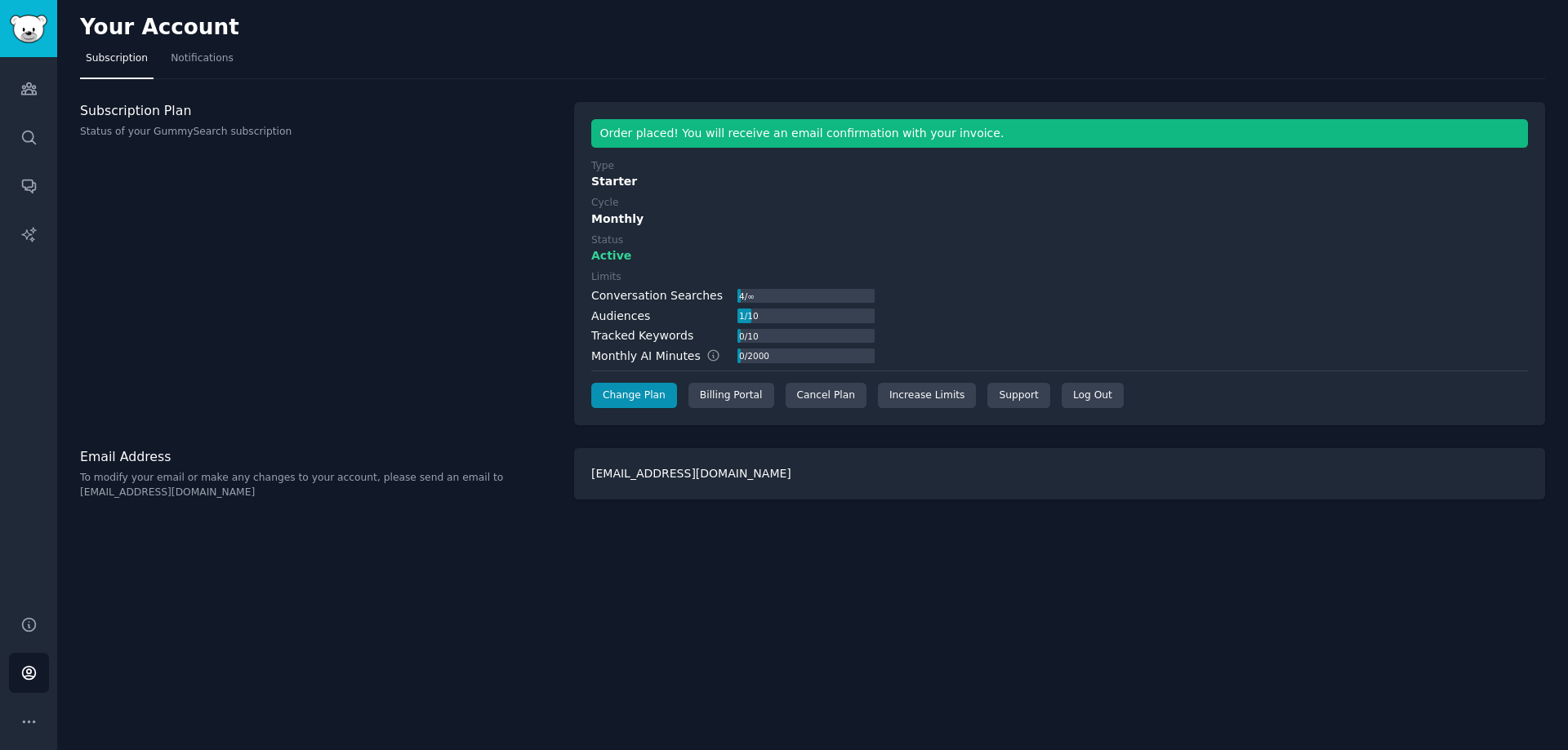
click at [738, 297] on div "4 / ∞" at bounding box center [747, 296] width 18 height 14
click at [22, 89] on icon "Sidebar" at bounding box center [29, 88] width 17 height 17
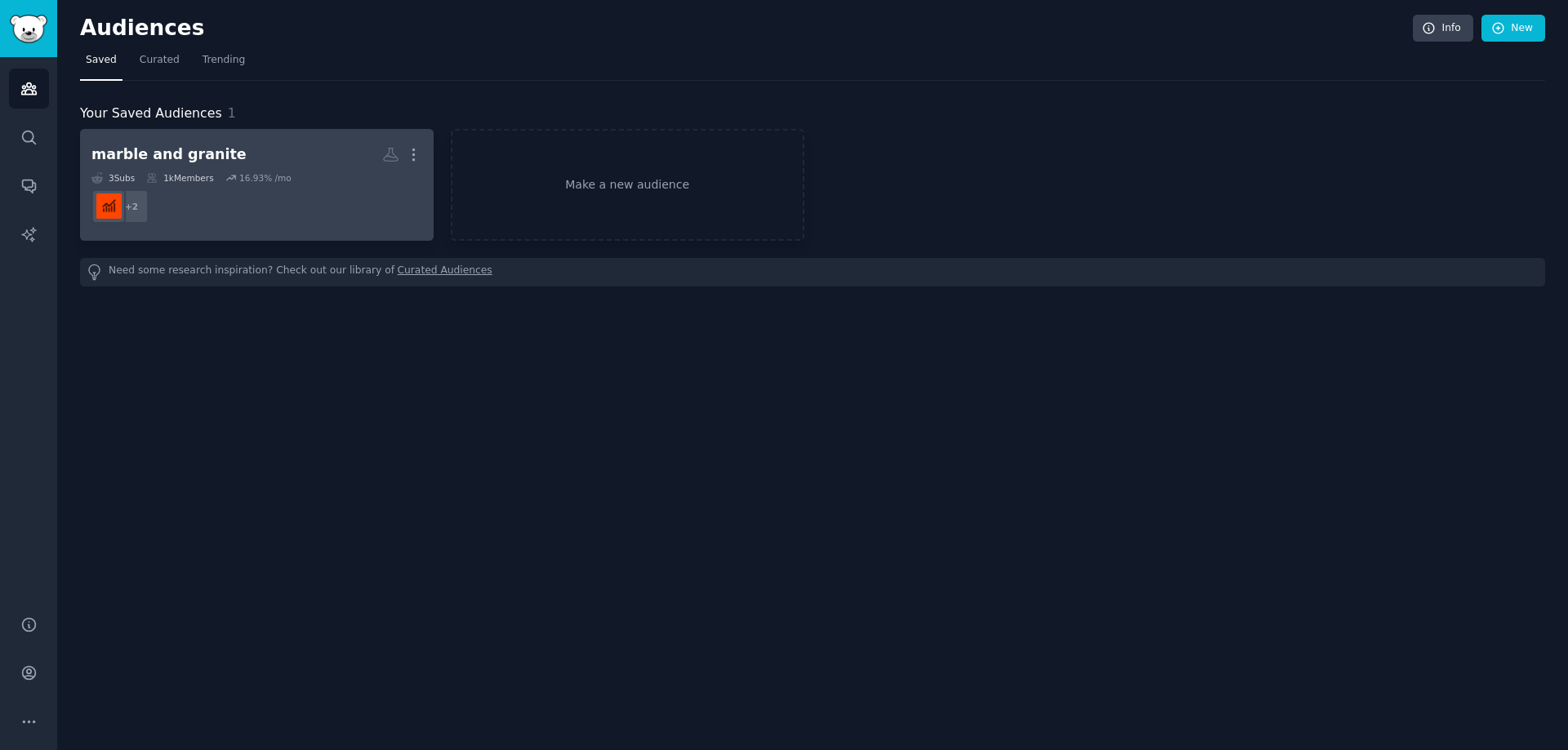
click at [187, 146] on div "marble and granite" at bounding box center [169, 154] width 155 height 21
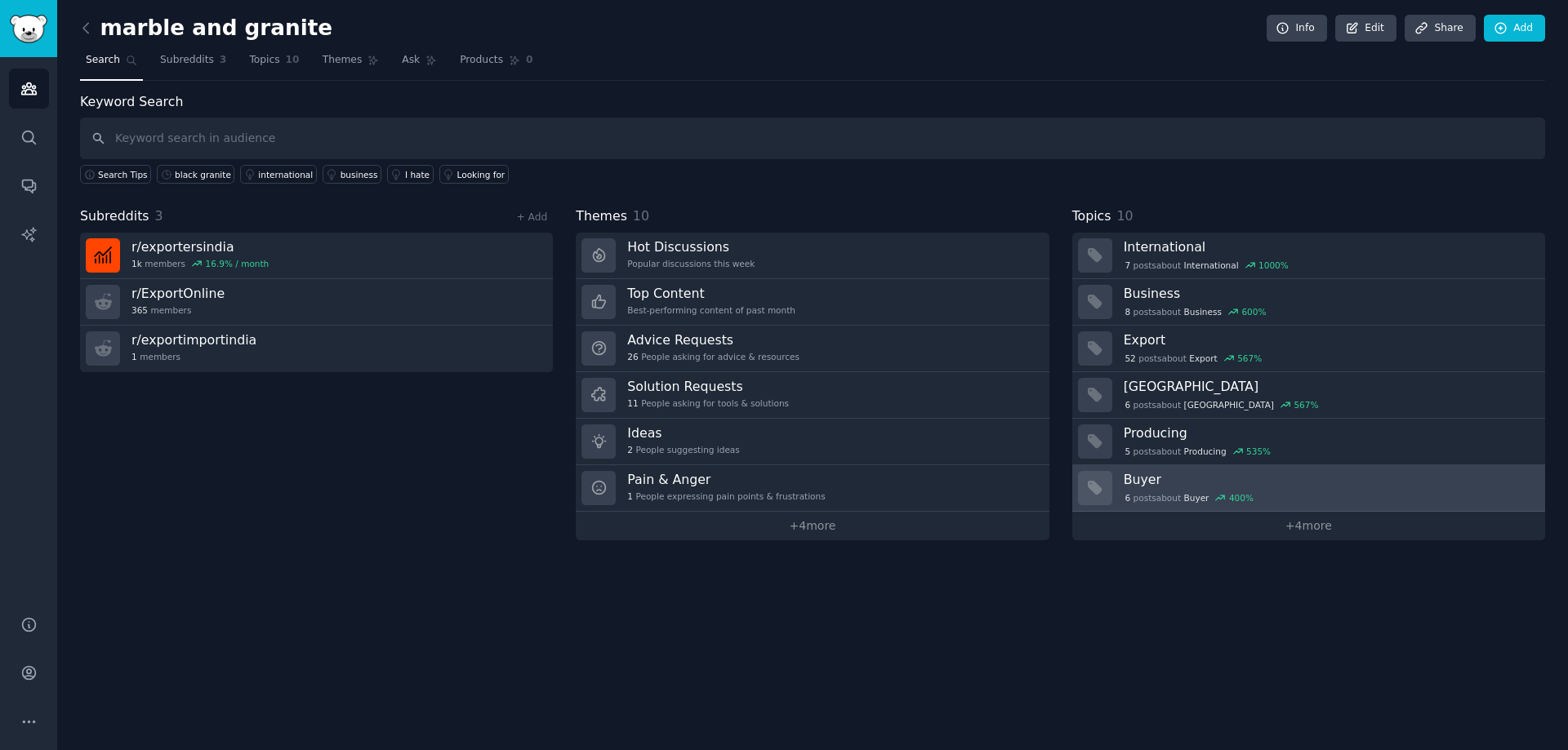
click at [1146, 480] on h3 "Buyer" at bounding box center [1328, 479] width 410 height 17
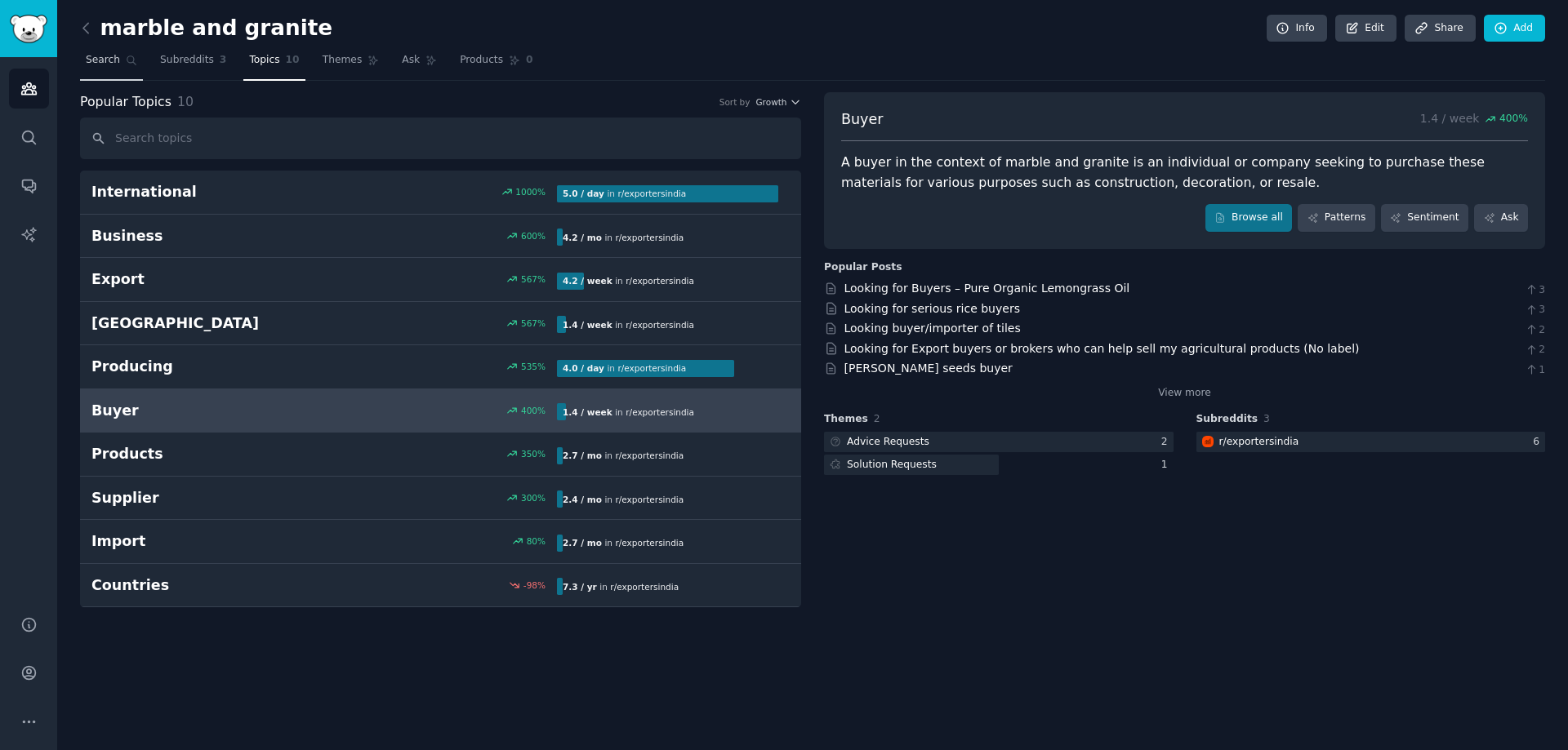
click at [102, 58] on span "Search" at bounding box center [102, 60] width 34 height 14
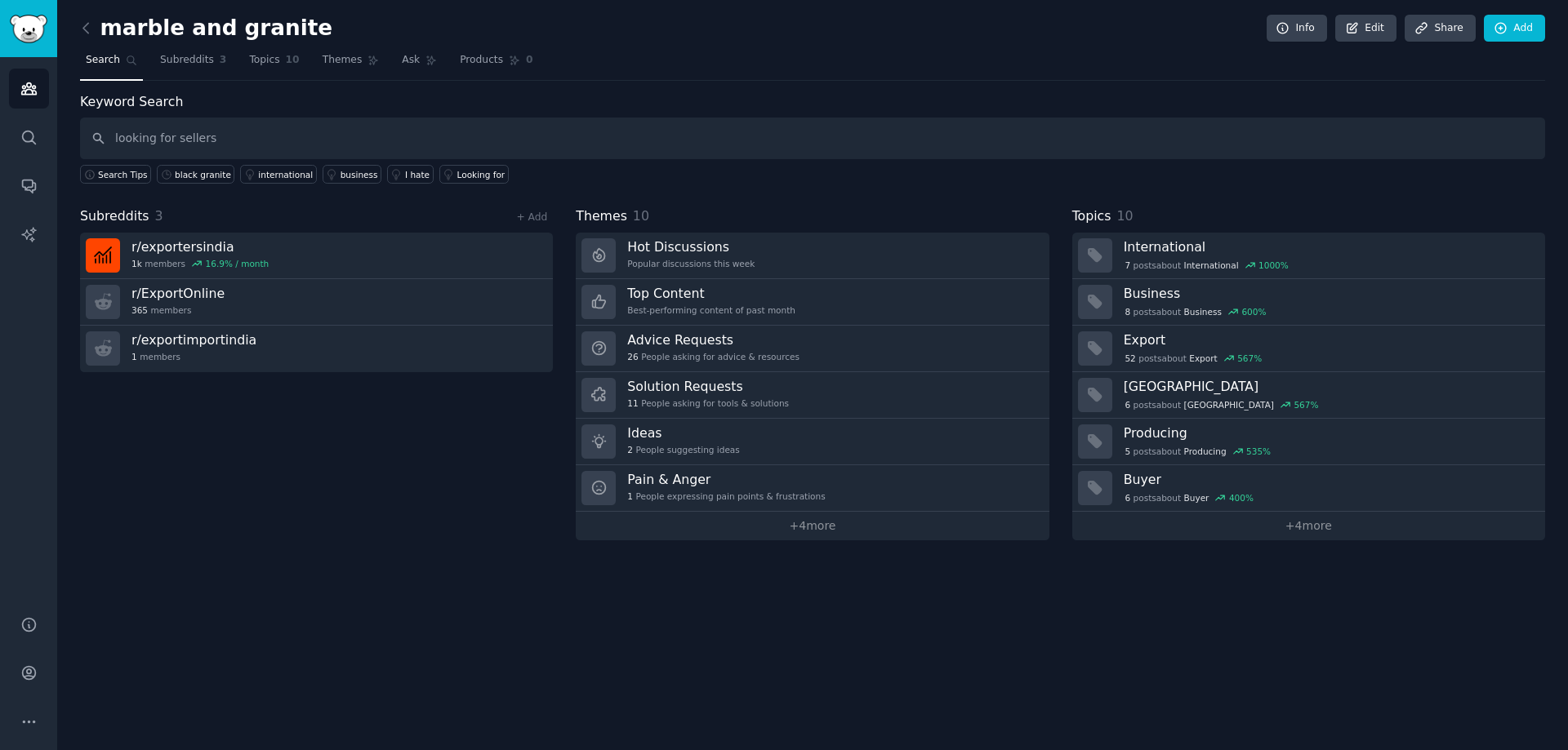
type input "looking for sellers"
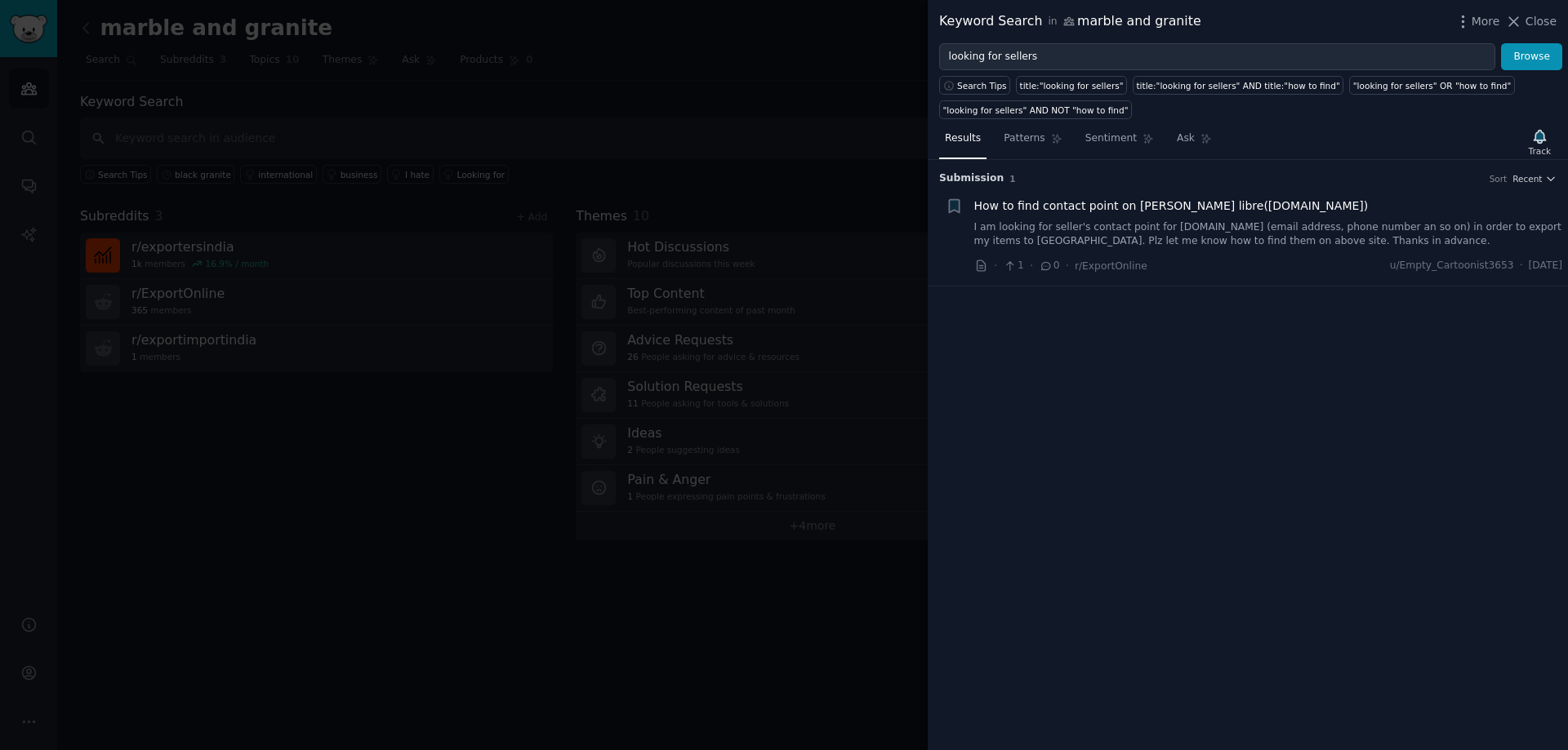
click at [1206, 205] on span "How to find contact point on Mercado libre(mercadolibre.com)" at bounding box center [1171, 206] width 394 height 17
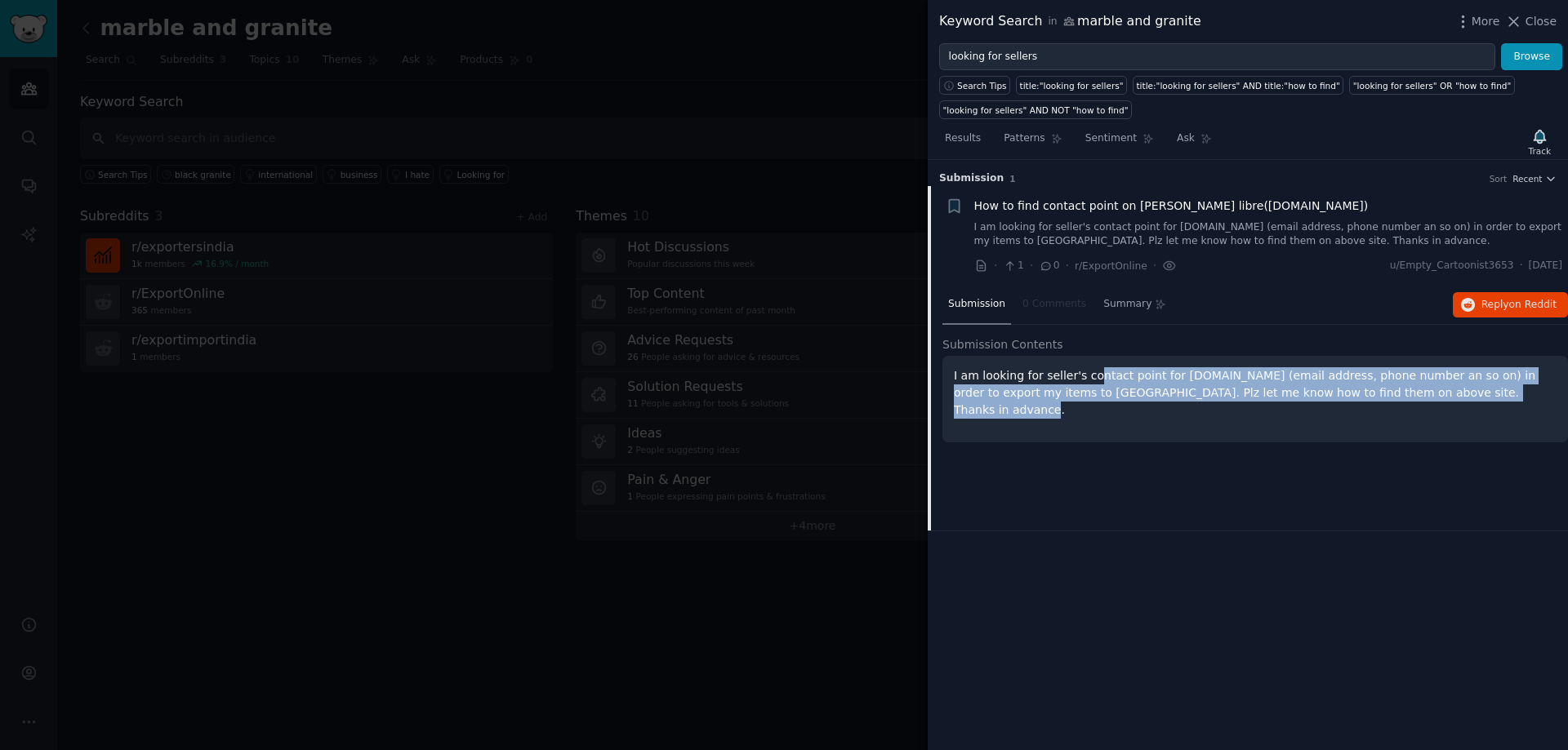
drag, startPoint x: 1087, startPoint y: 378, endPoint x: 1438, endPoint y: 398, distance: 351.6
click at [1438, 398] on p "I am looking for seller's contact point for mercadolibre.com (email address, ph…" at bounding box center [1254, 393] width 603 height 51
click at [1310, 399] on p "I am looking for seller's contact point for mercadolibre.com (email address, ph…" at bounding box center [1254, 393] width 603 height 51
click at [1256, 427] on div "Submission Contents I am looking for seller's contact point for mercadolibre.co…" at bounding box center [1255, 398] width 625 height 124
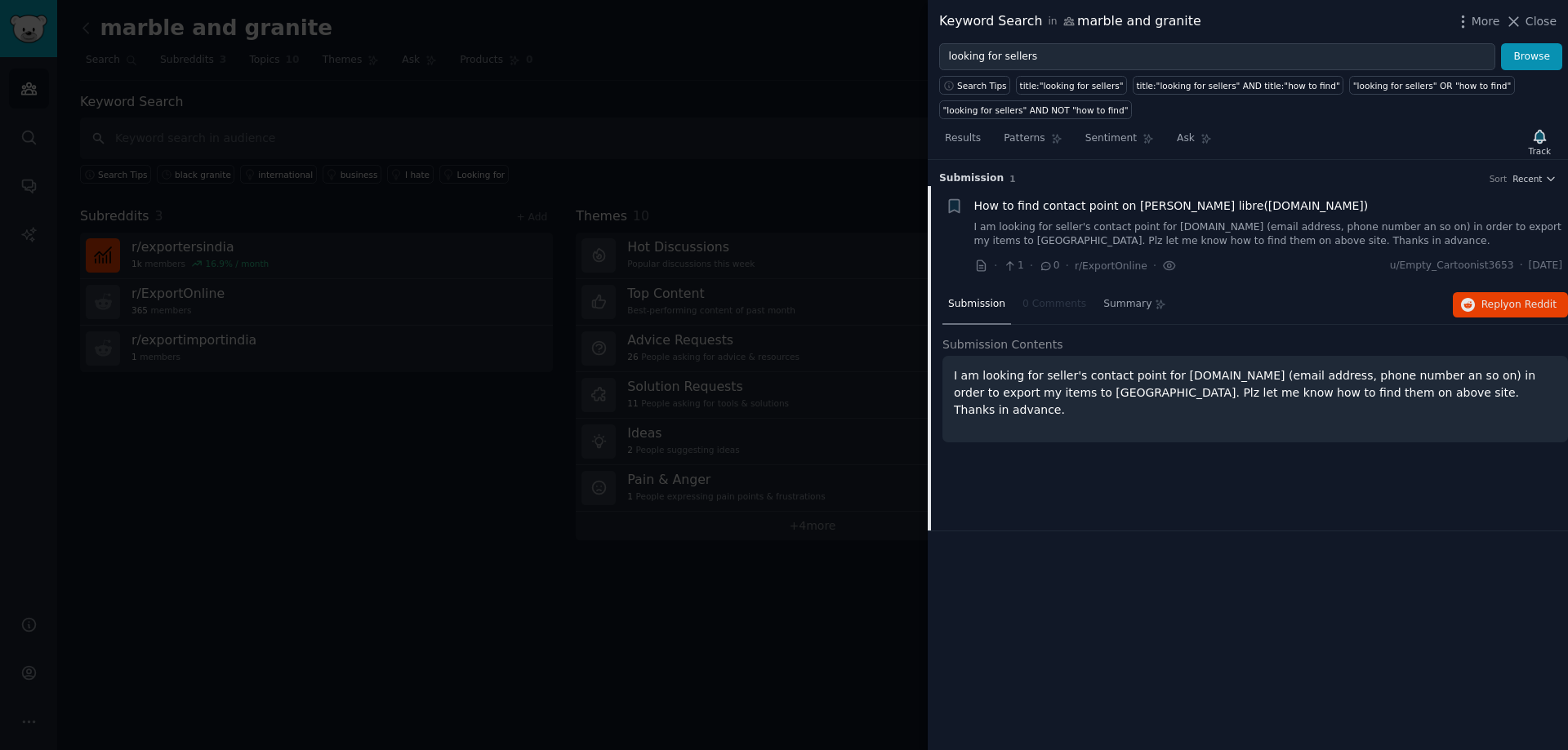
click at [362, 358] on div at bounding box center [784, 375] width 1568 height 750
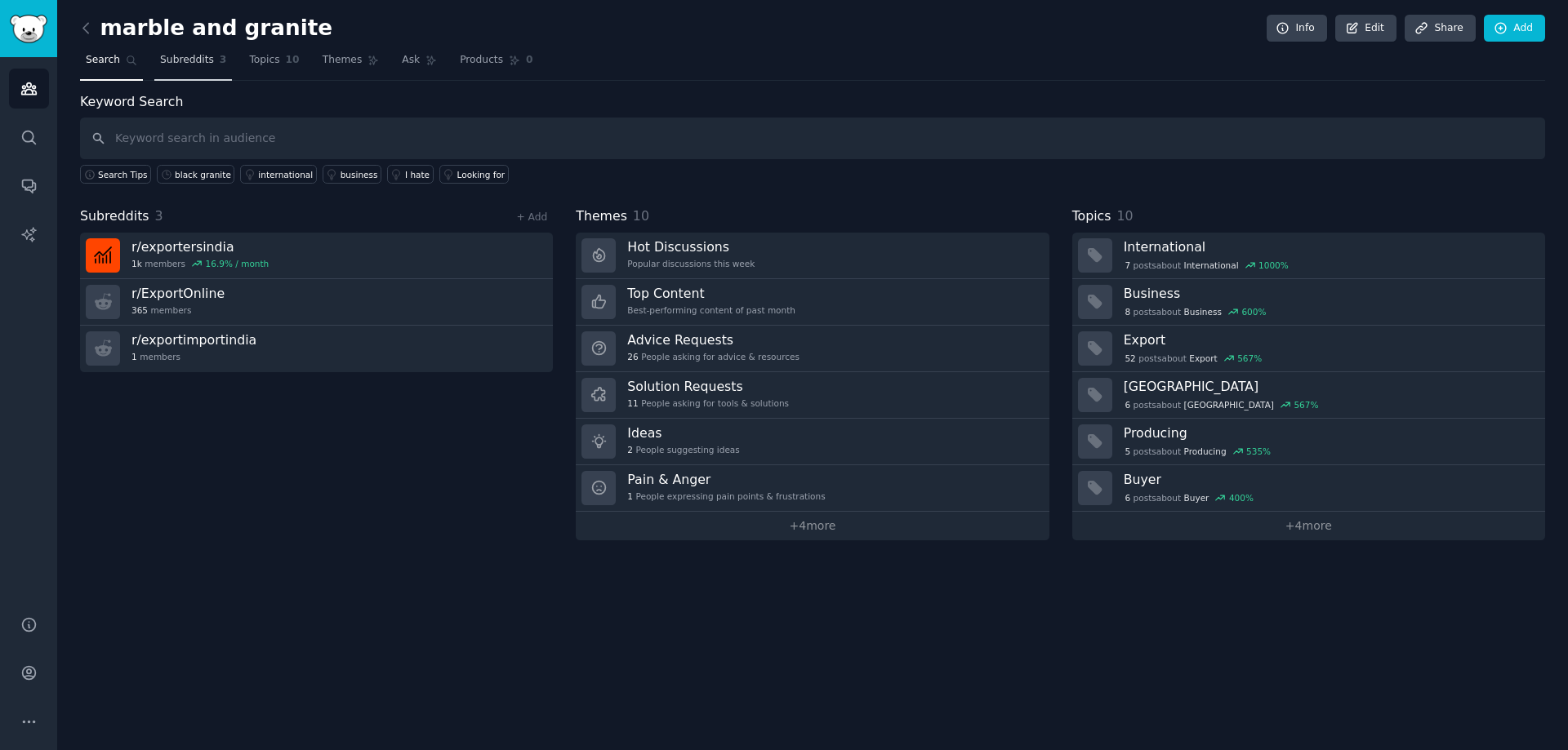
click at [177, 56] on span "Subreddits" at bounding box center [187, 60] width 54 height 14
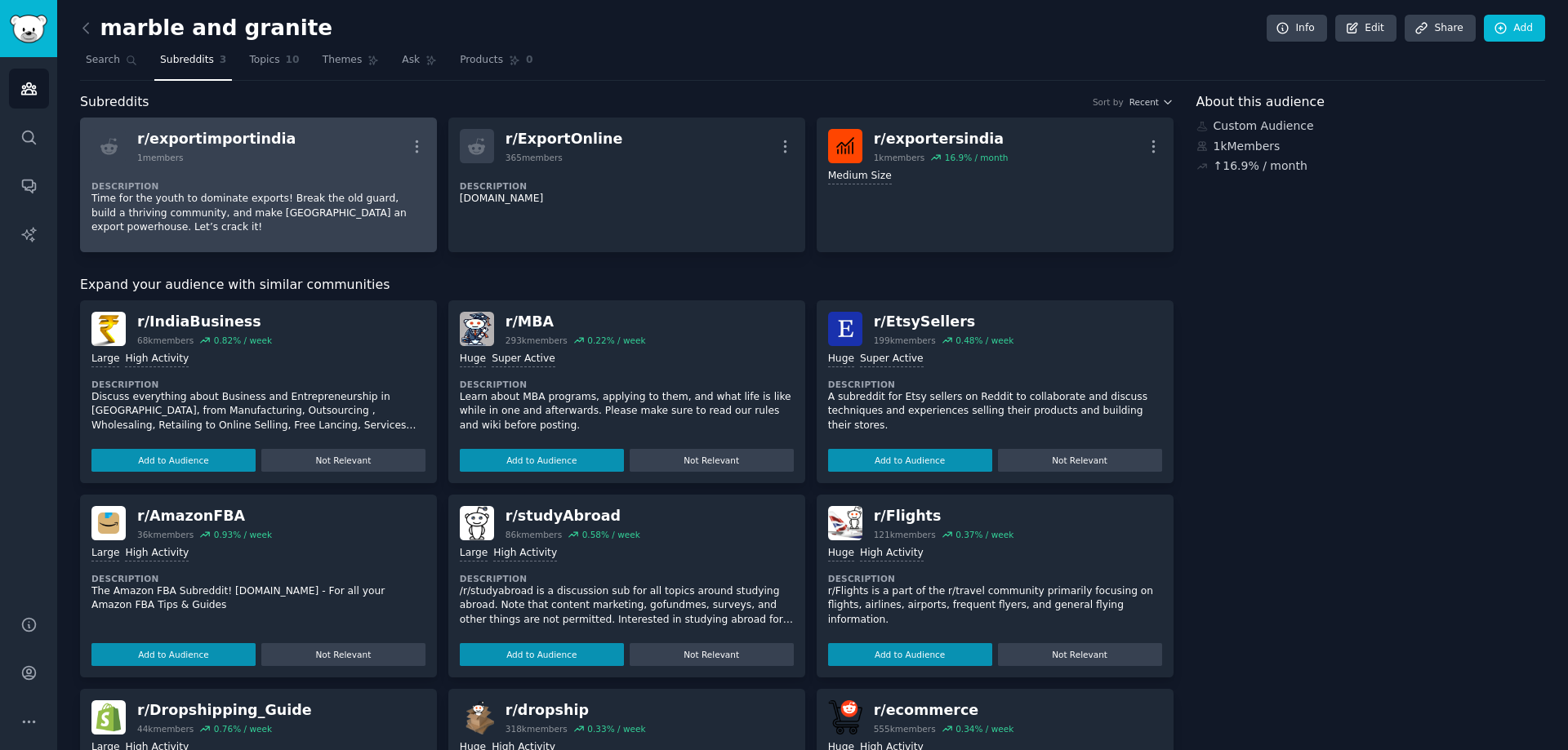
click at [225, 138] on div "r/ exportimportindia" at bounding box center [217, 139] width 158 height 21
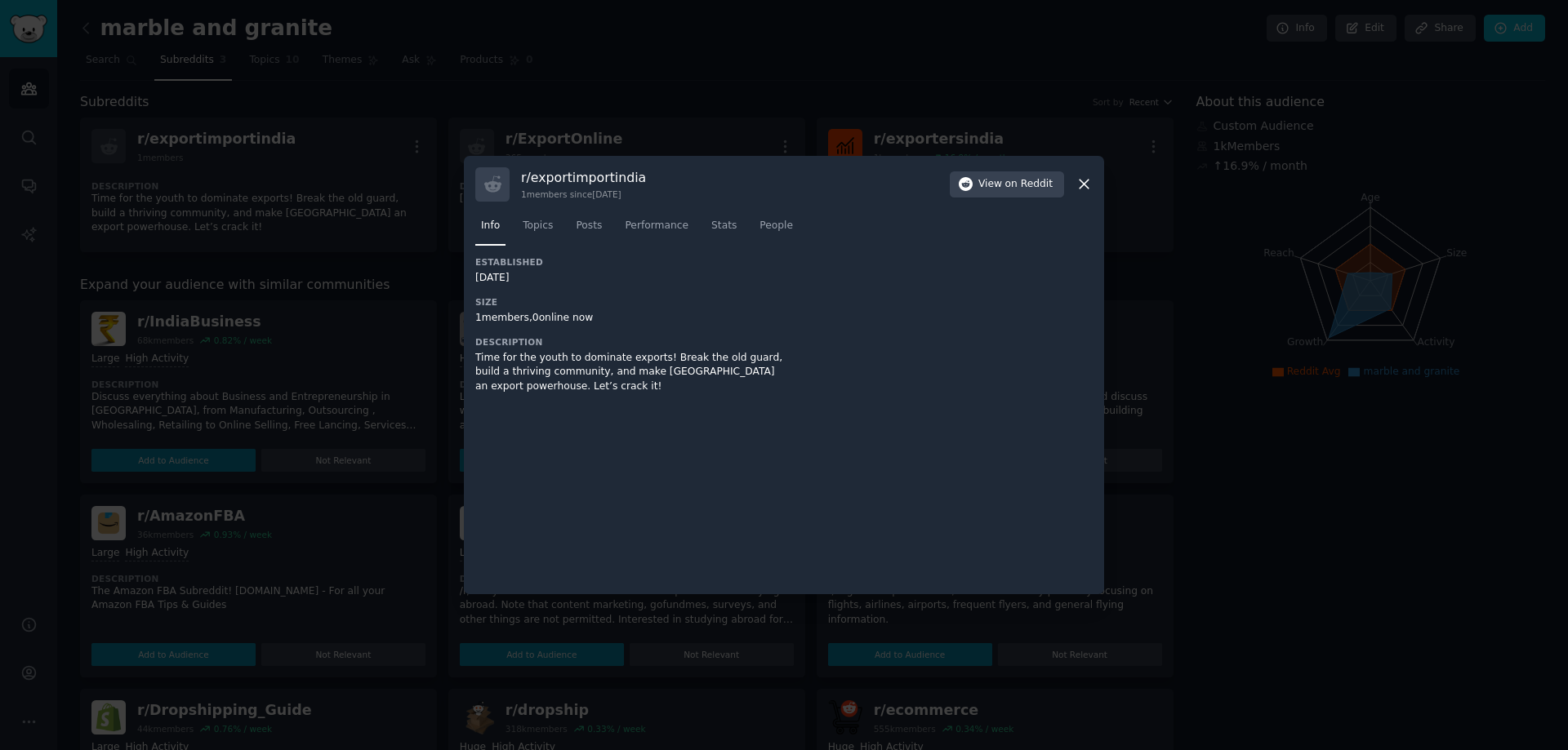
click at [1084, 181] on icon at bounding box center [1084, 183] width 17 height 17
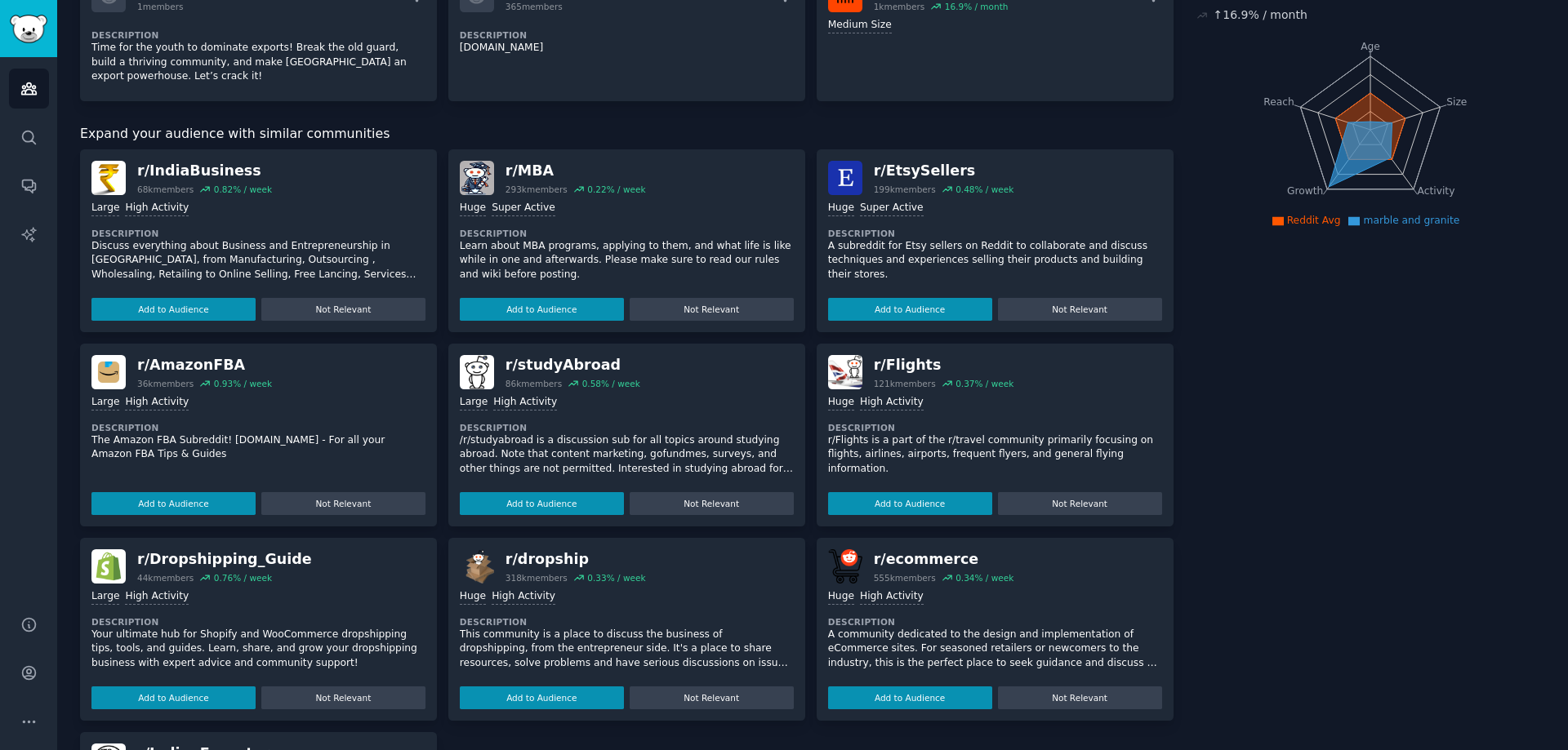
scroll to position [325, 0]
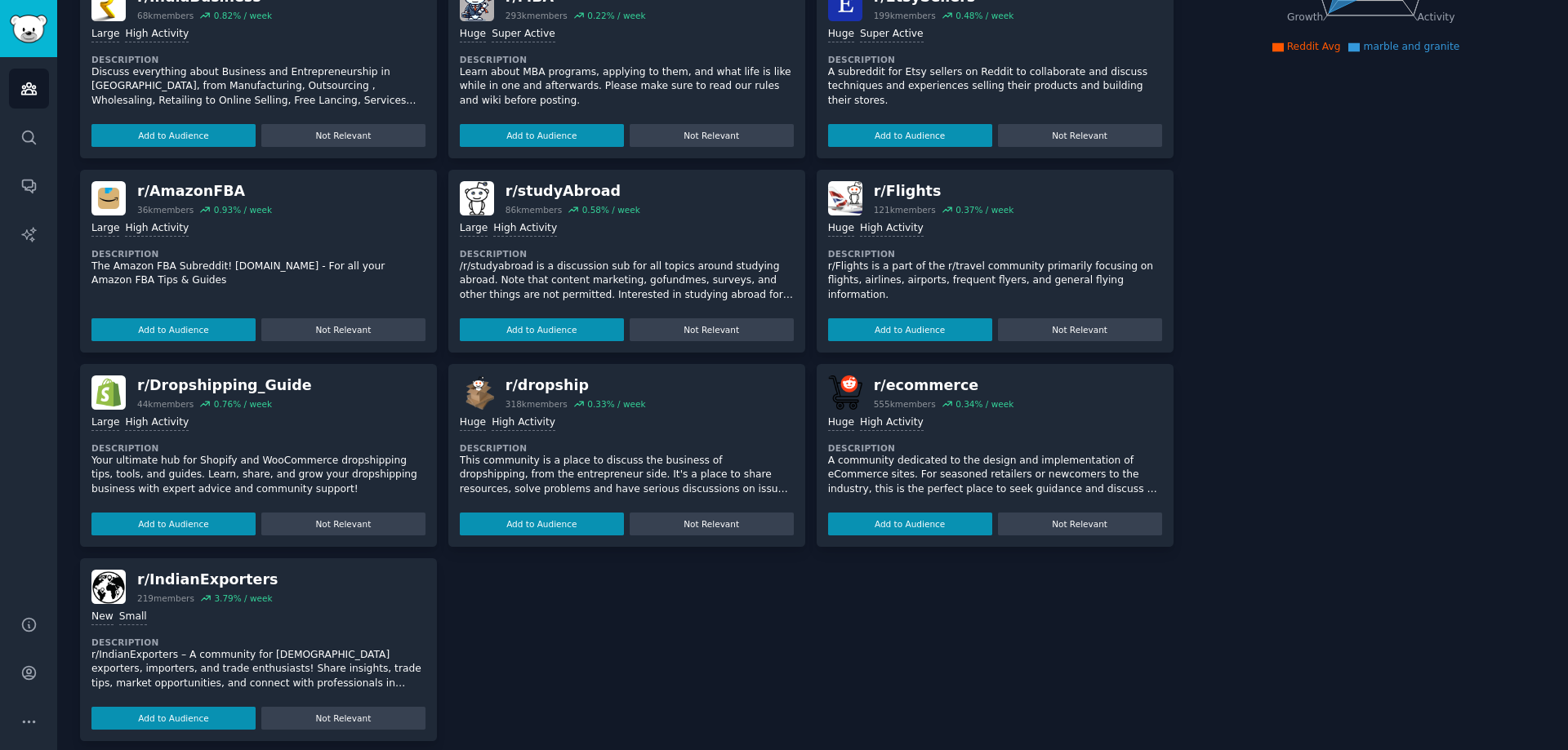
click at [206, 649] on p "r/IndianExporters – A community for [DEMOGRAPHIC_DATA] exporters, importers, an…" at bounding box center [259, 670] width 334 height 43
click at [173, 655] on p "r/IndianExporters – A community for [DEMOGRAPHIC_DATA] exporters, importers, an…" at bounding box center [259, 699] width 334 height 101
click at [199, 569] on div "r/ IndianExporters" at bounding box center [208, 579] width 141 height 21
click at [113, 569] on img at bounding box center [109, 587] width 34 height 34
click at [208, 569] on div "r/ IndianExporters" at bounding box center [208, 579] width 141 height 21
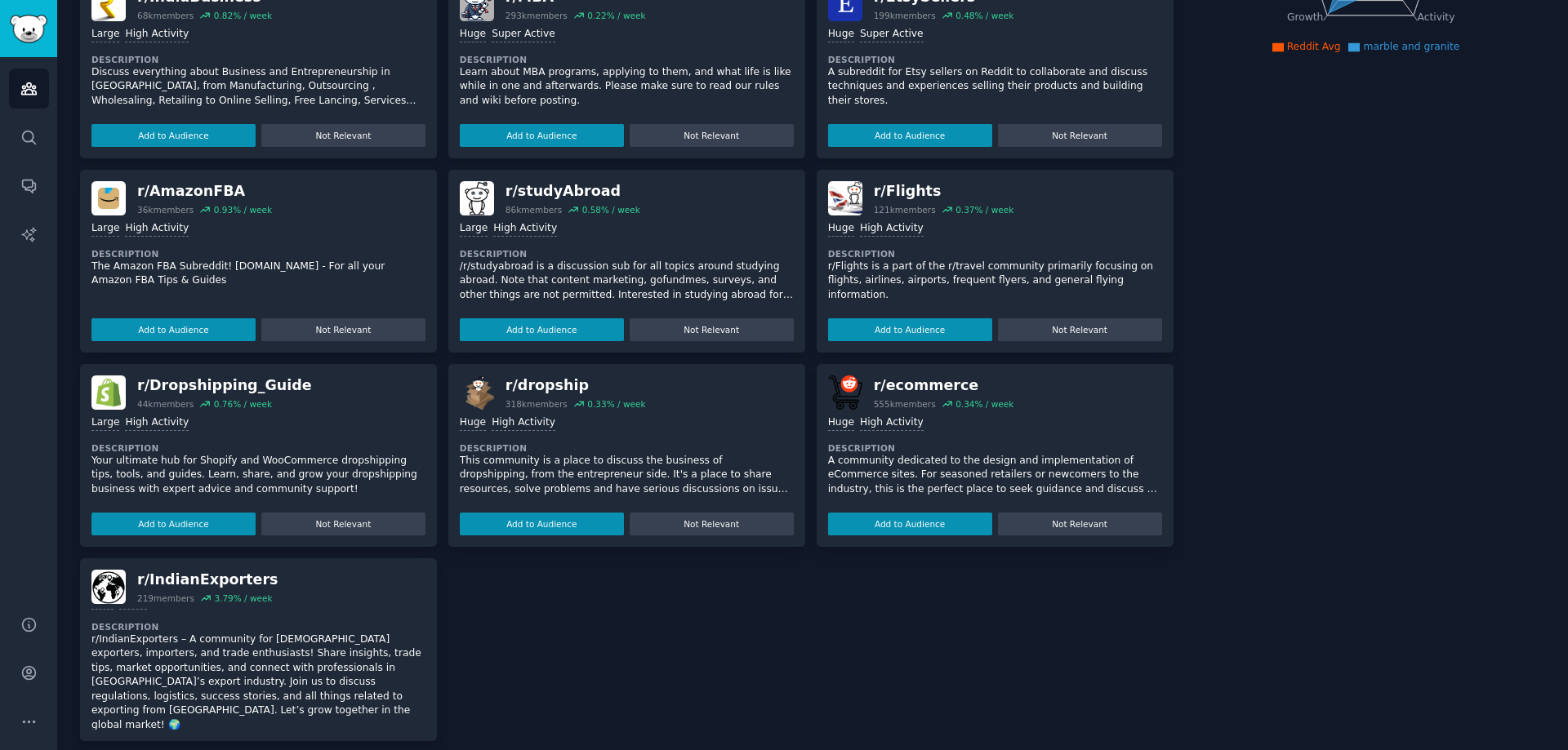
scroll to position [23, 0]
click at [193, 736] on button "Add to Audience" at bounding box center [173, 746] width 164 height 22
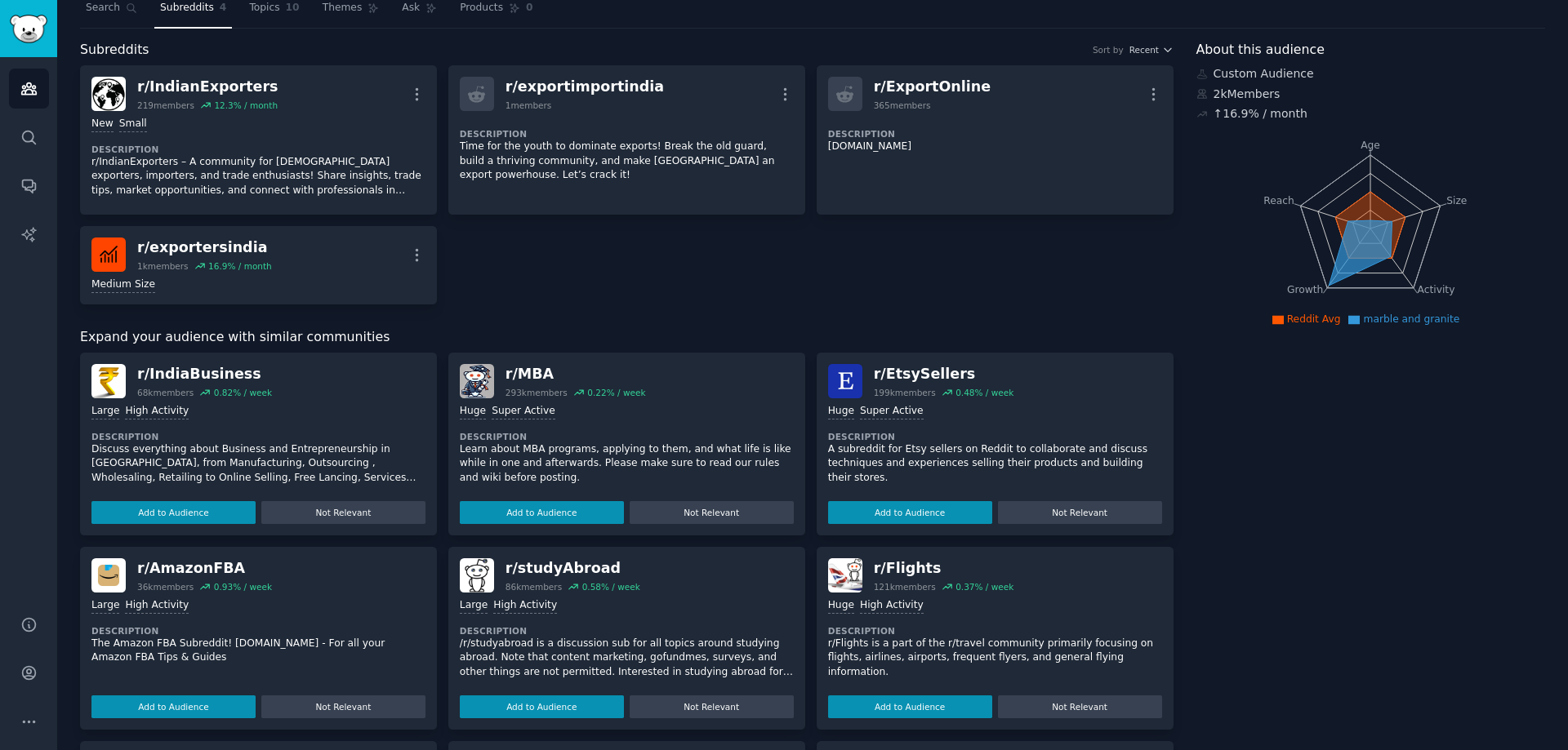
scroll to position [4, 0]
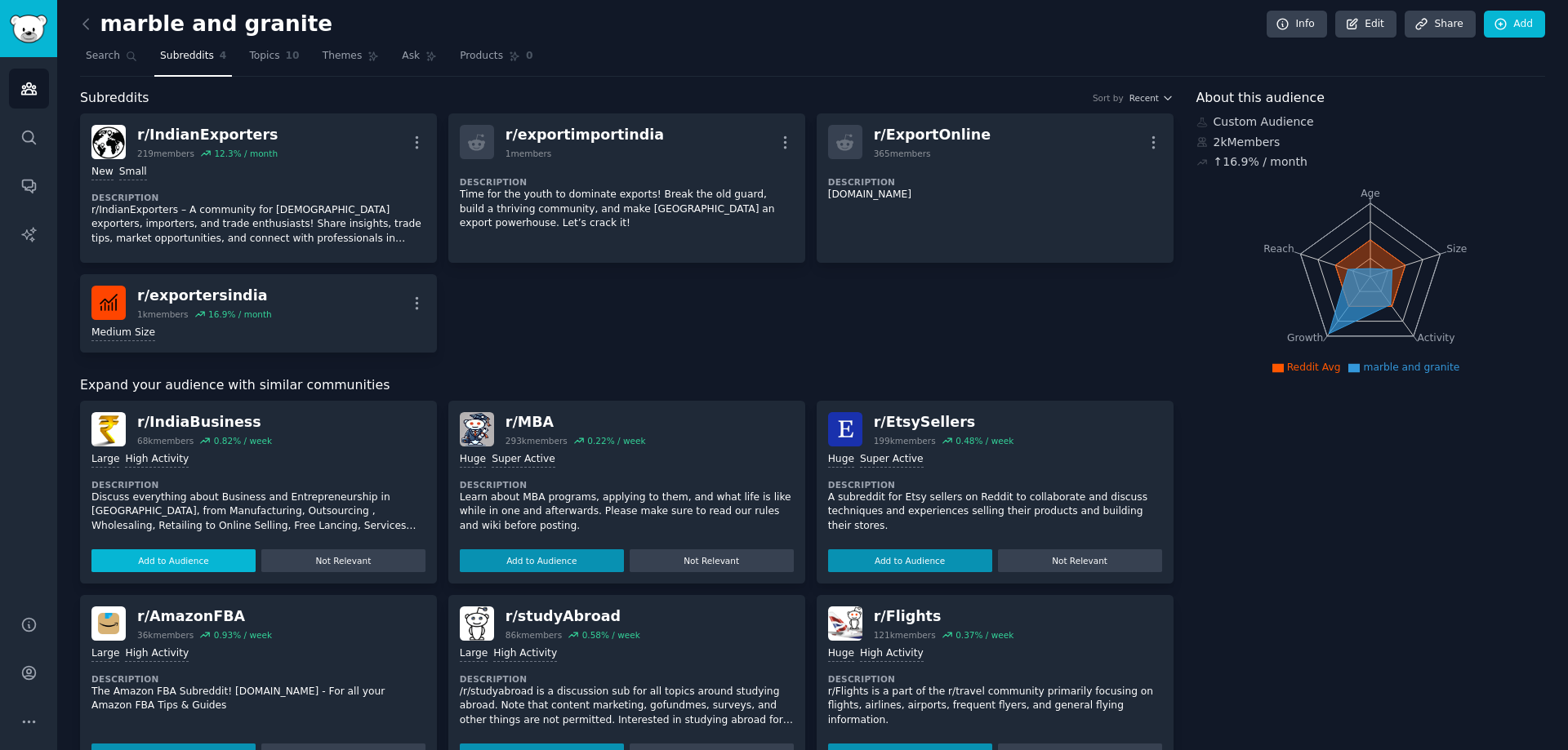
click at [172, 553] on button "Add to Audience" at bounding box center [173, 560] width 164 height 22
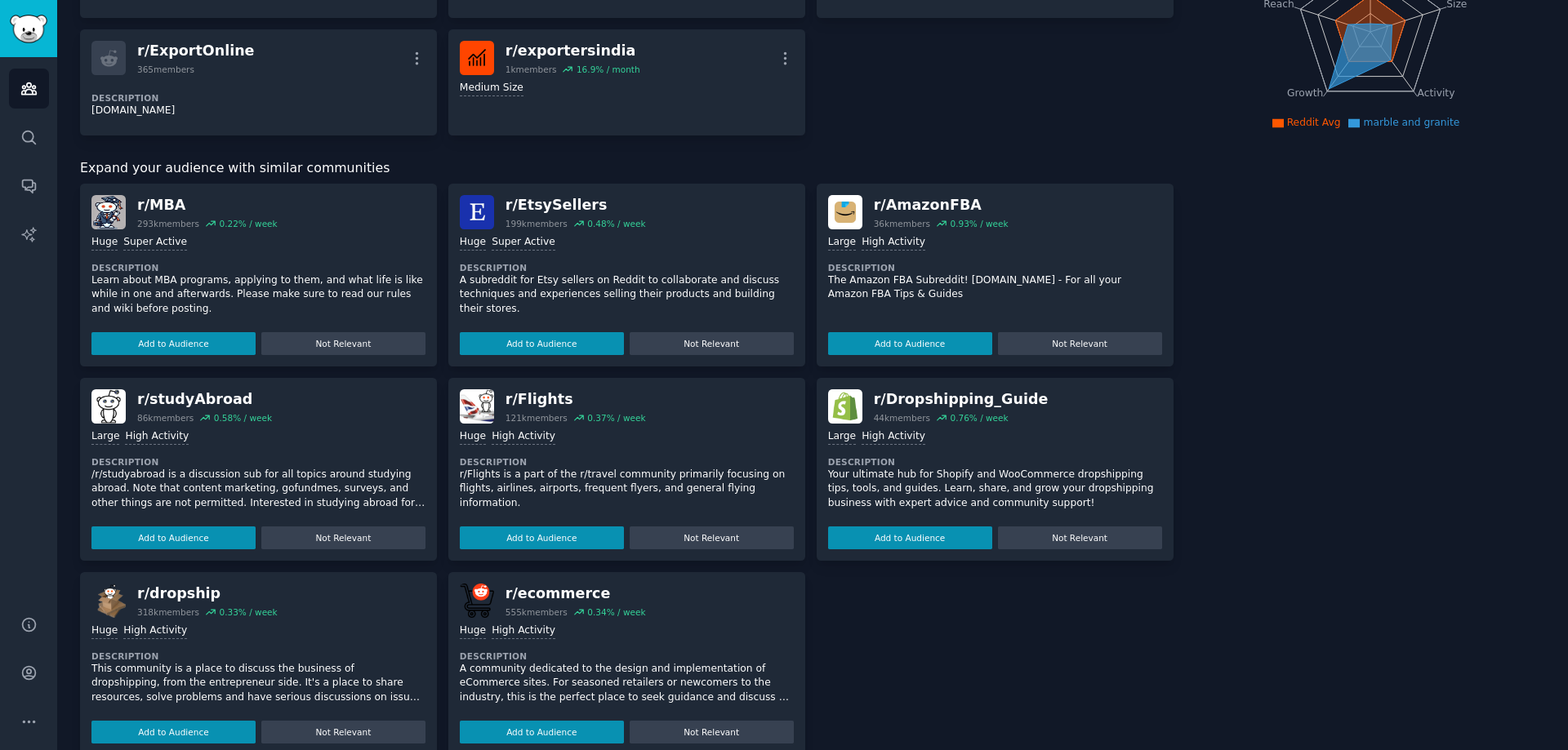
scroll to position [0, 0]
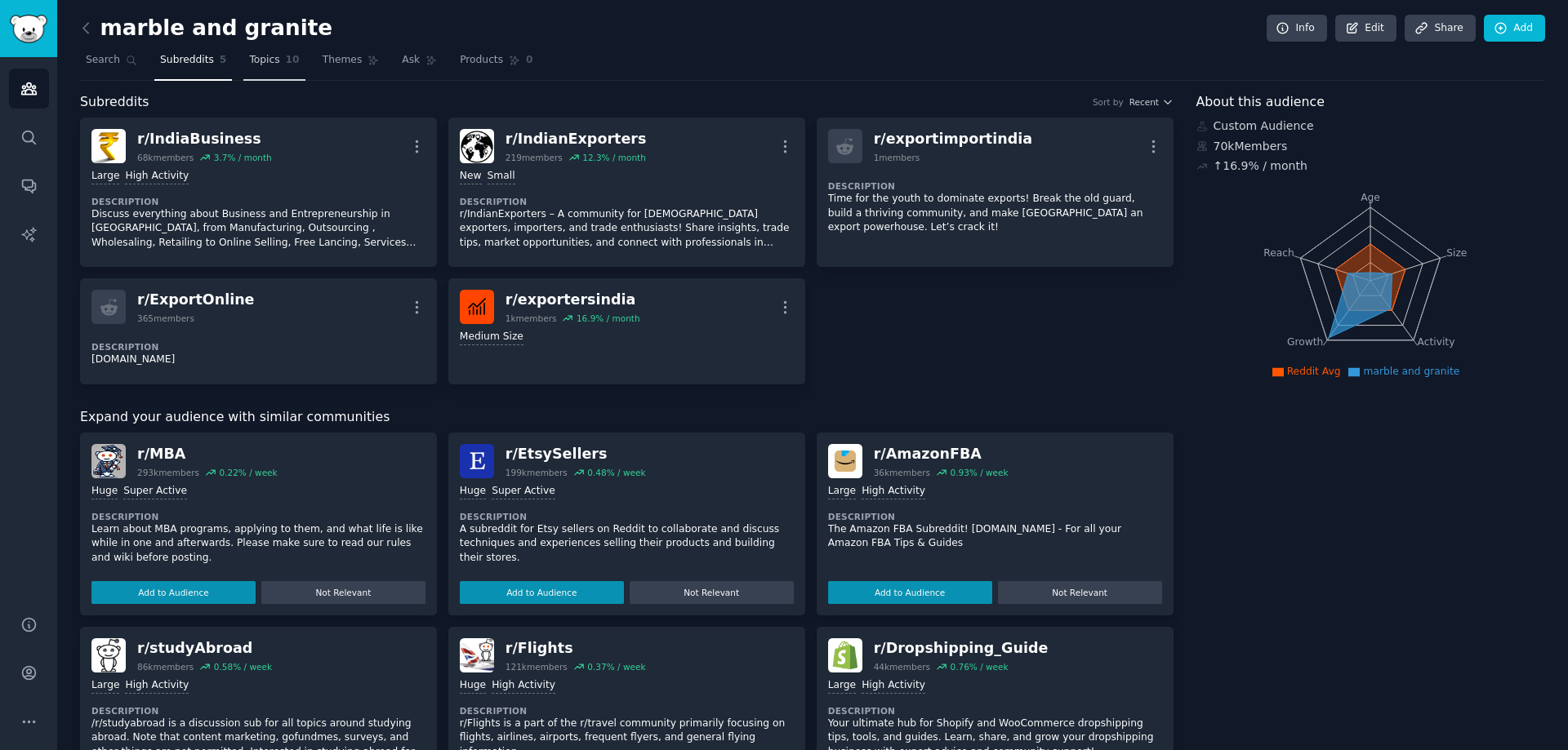
click at [262, 61] on span "Topics" at bounding box center [264, 60] width 31 height 14
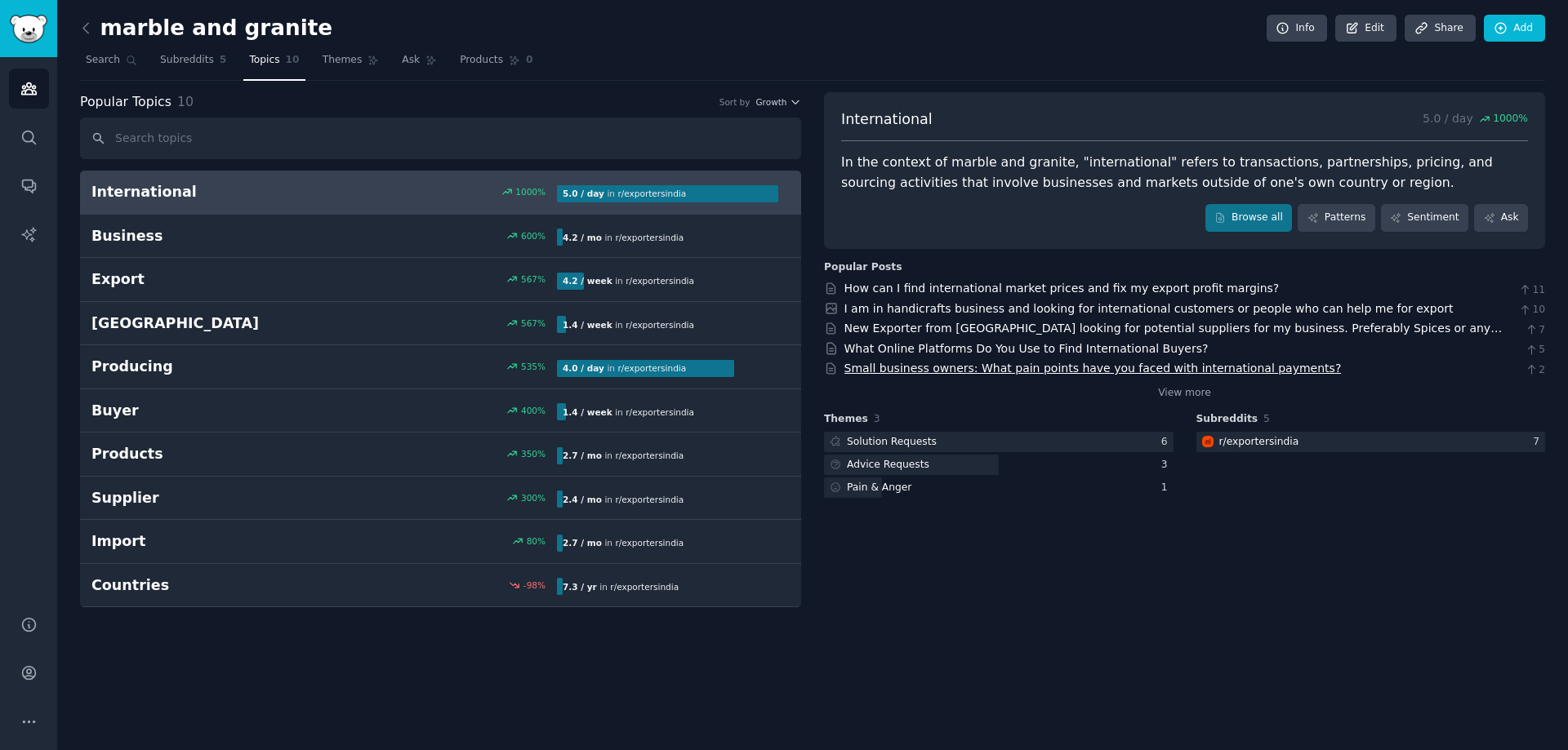
click at [1234, 363] on link "Small business owners: What pain points have you faced with international payme…" at bounding box center [1093, 368] width 497 height 13
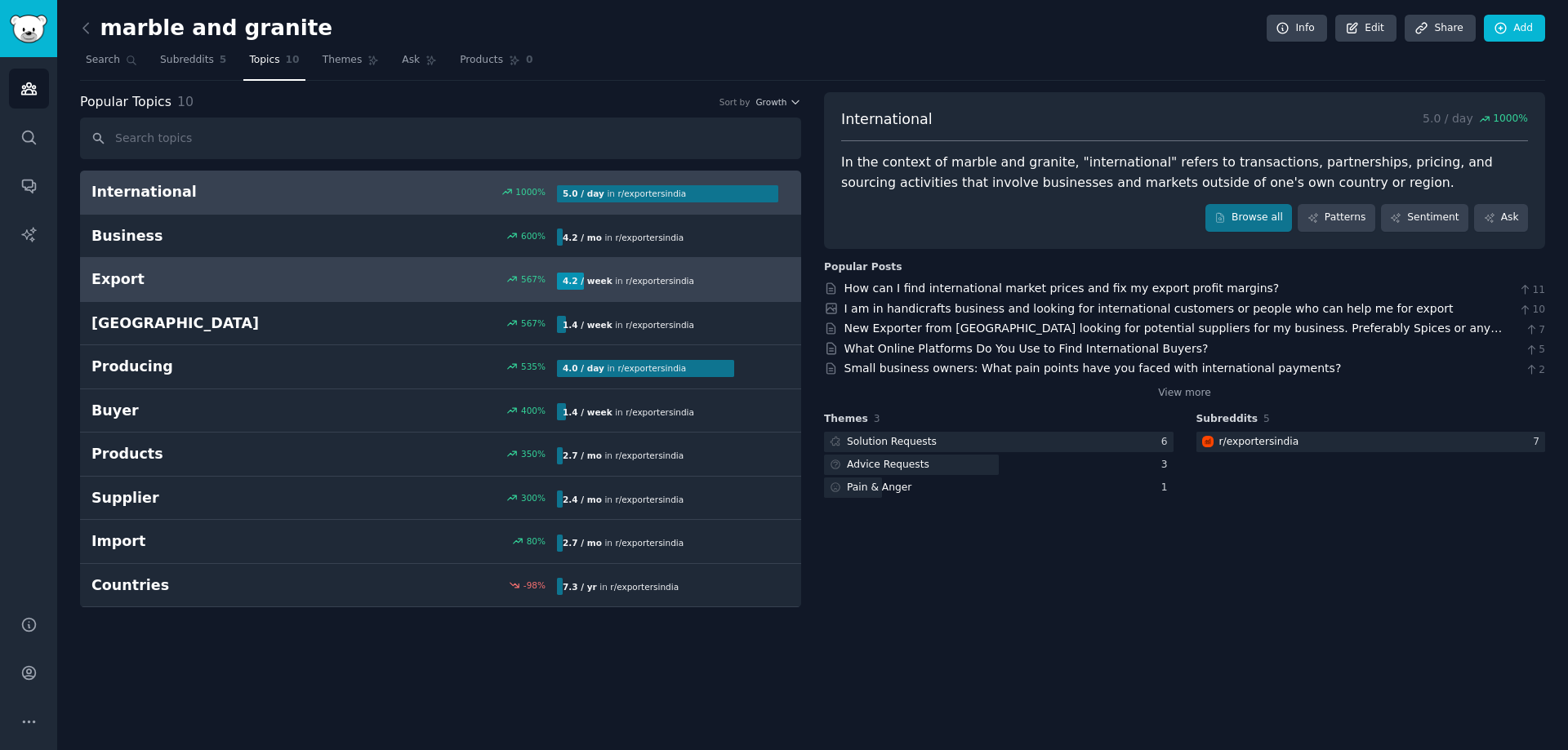
click at [630, 273] on div "4.2 / week in r/ exportersindia" at bounding box center [628, 281] width 143 height 17
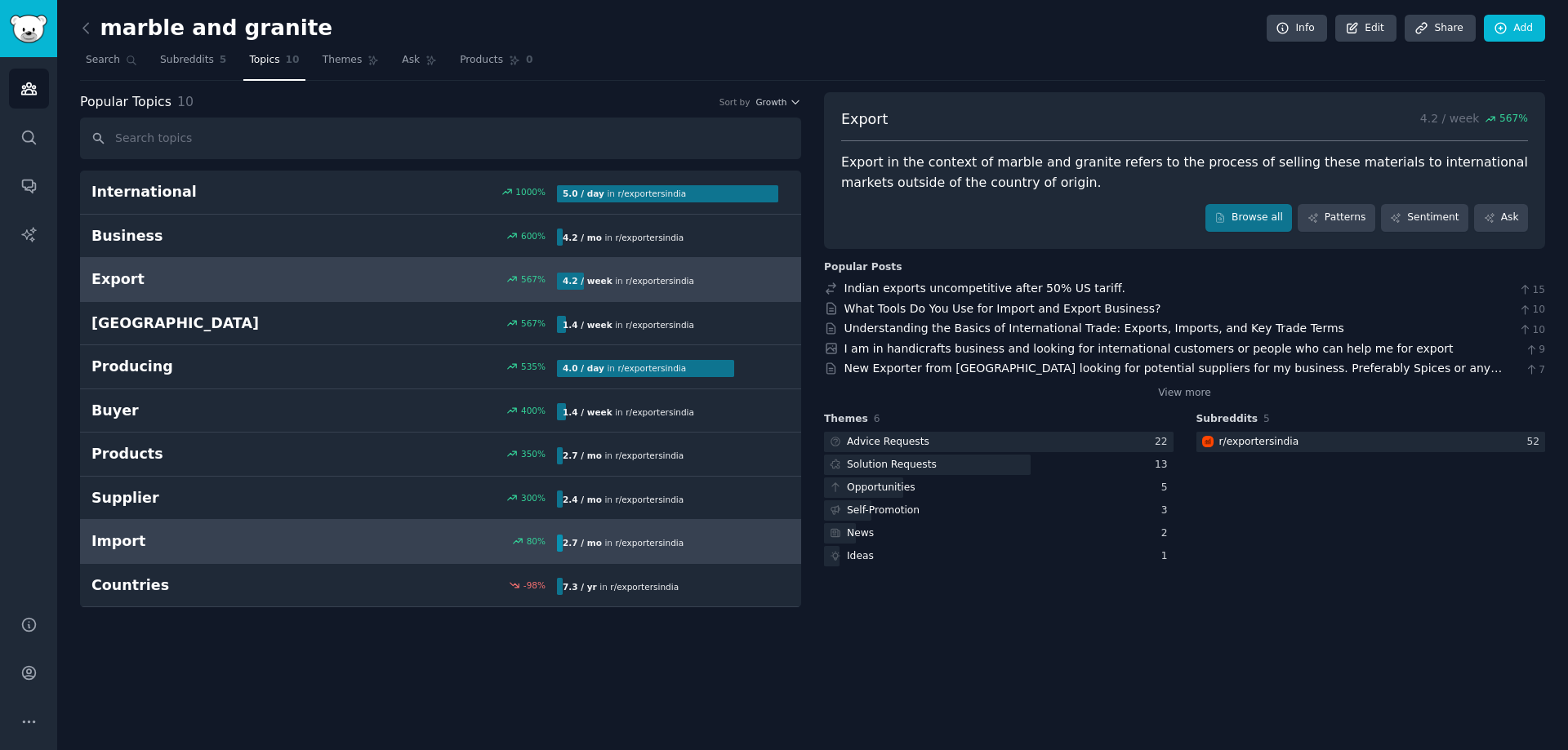
click at [615, 542] on span "r/ exportersindia" at bounding box center [649, 543] width 68 height 10
